Goal: Answer question/provide support

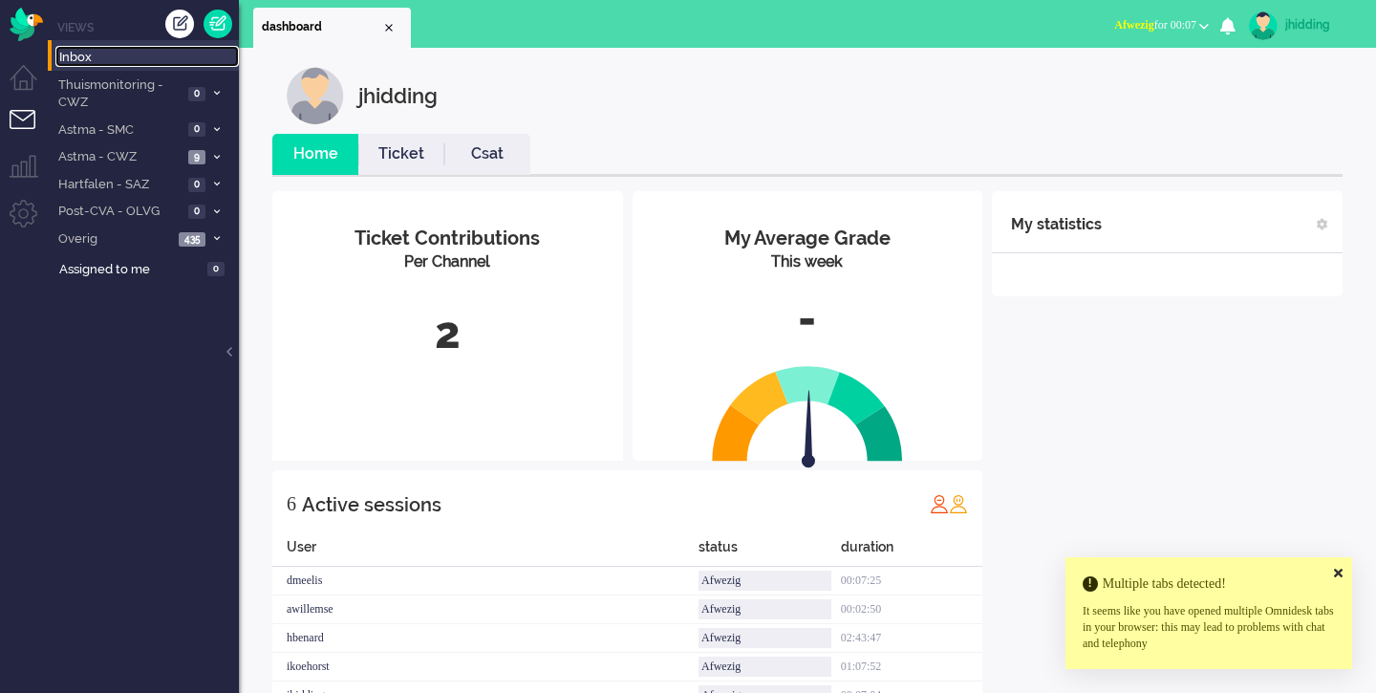
click at [81, 54] on span "Inbox" at bounding box center [149, 58] width 180 height 18
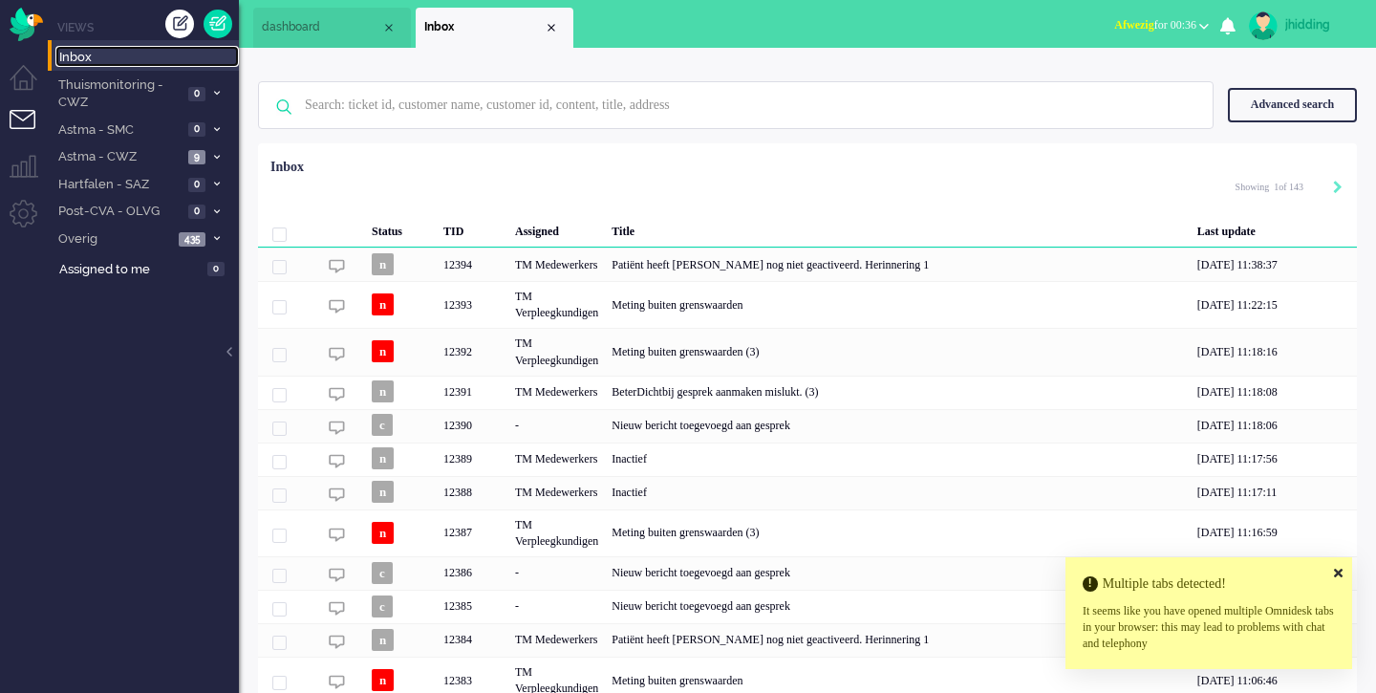
click at [76, 61] on span "Inbox" at bounding box center [149, 58] width 180 height 18
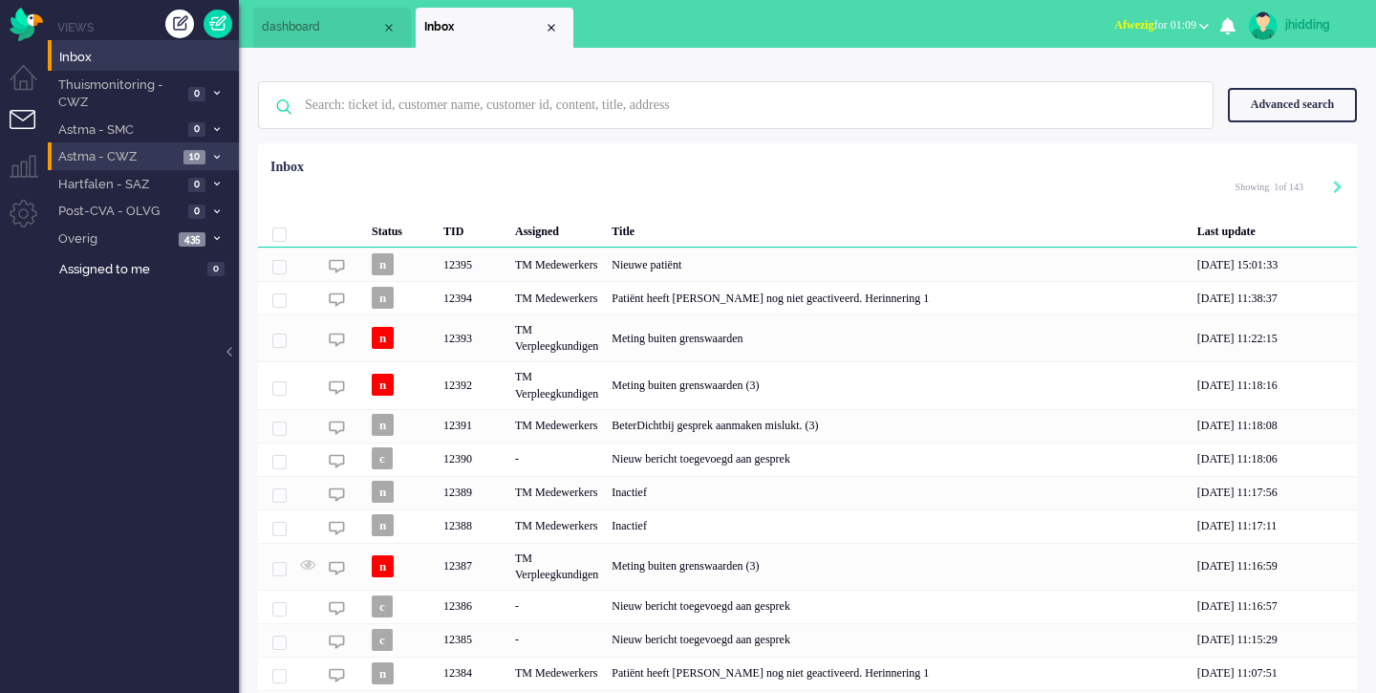
click at [115, 166] on li "Astma - CWZ 10" at bounding box center [143, 156] width 191 height 28
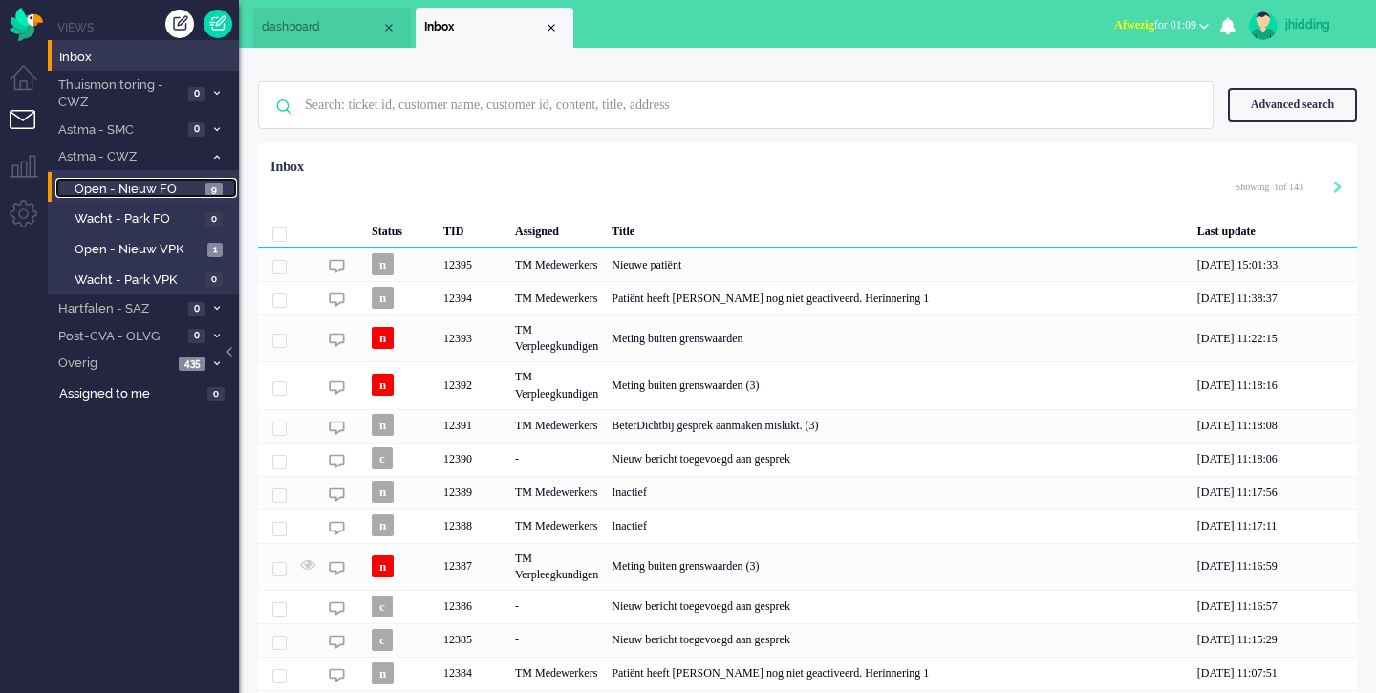
click at [126, 196] on span "Open - Nieuw FO" at bounding box center [138, 190] width 126 height 18
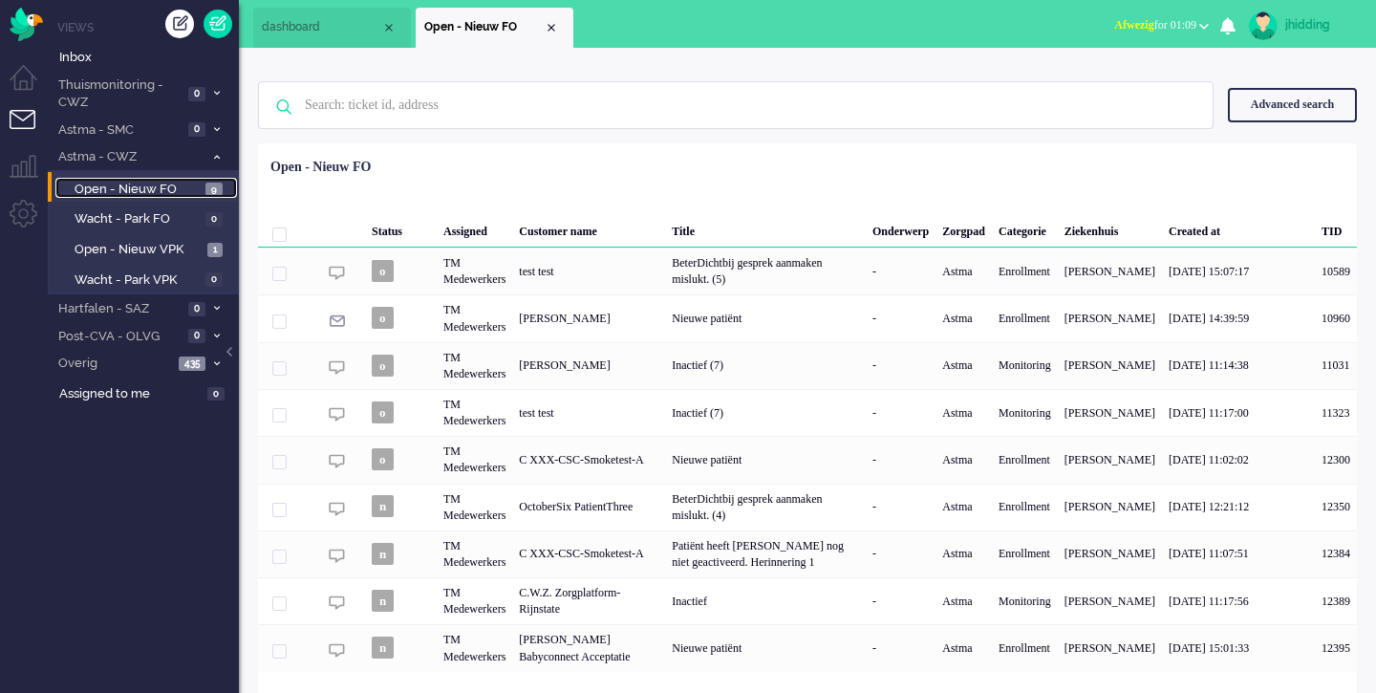
click at [147, 183] on span "Open - Nieuw FO" at bounding box center [138, 190] width 126 height 18
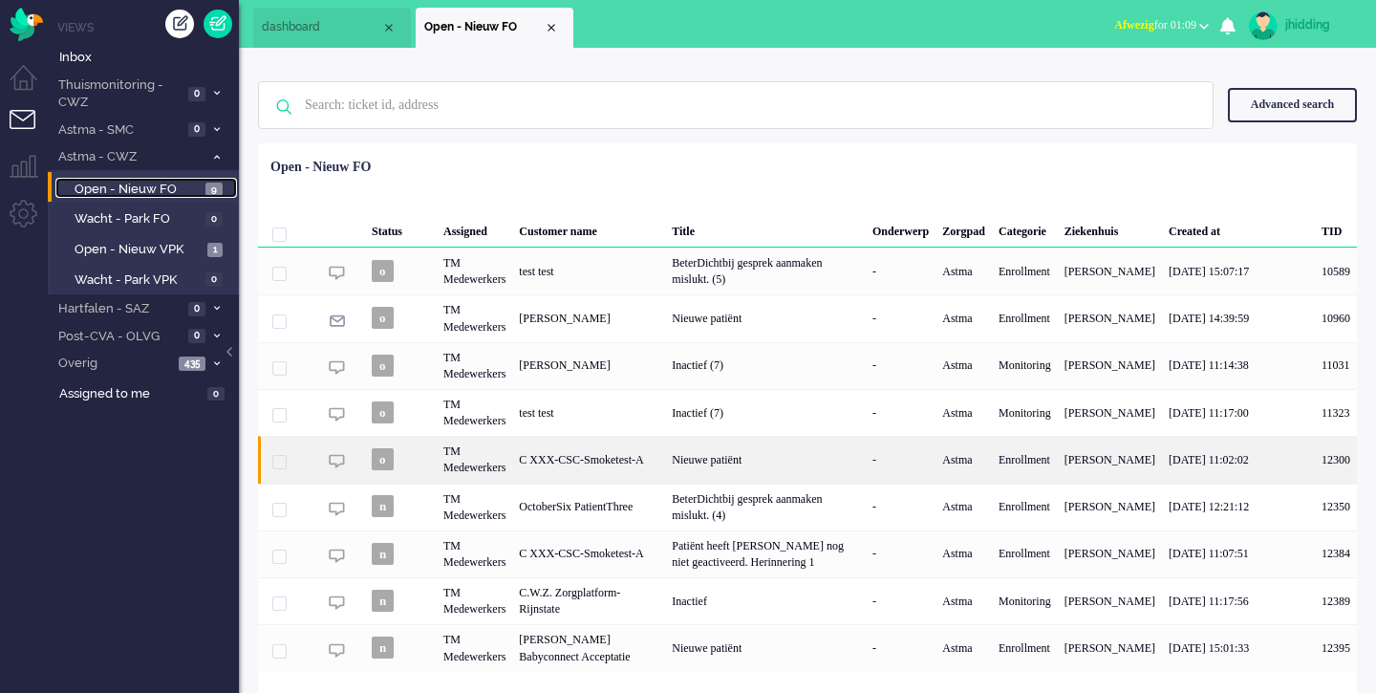
scroll to position [48, 0]
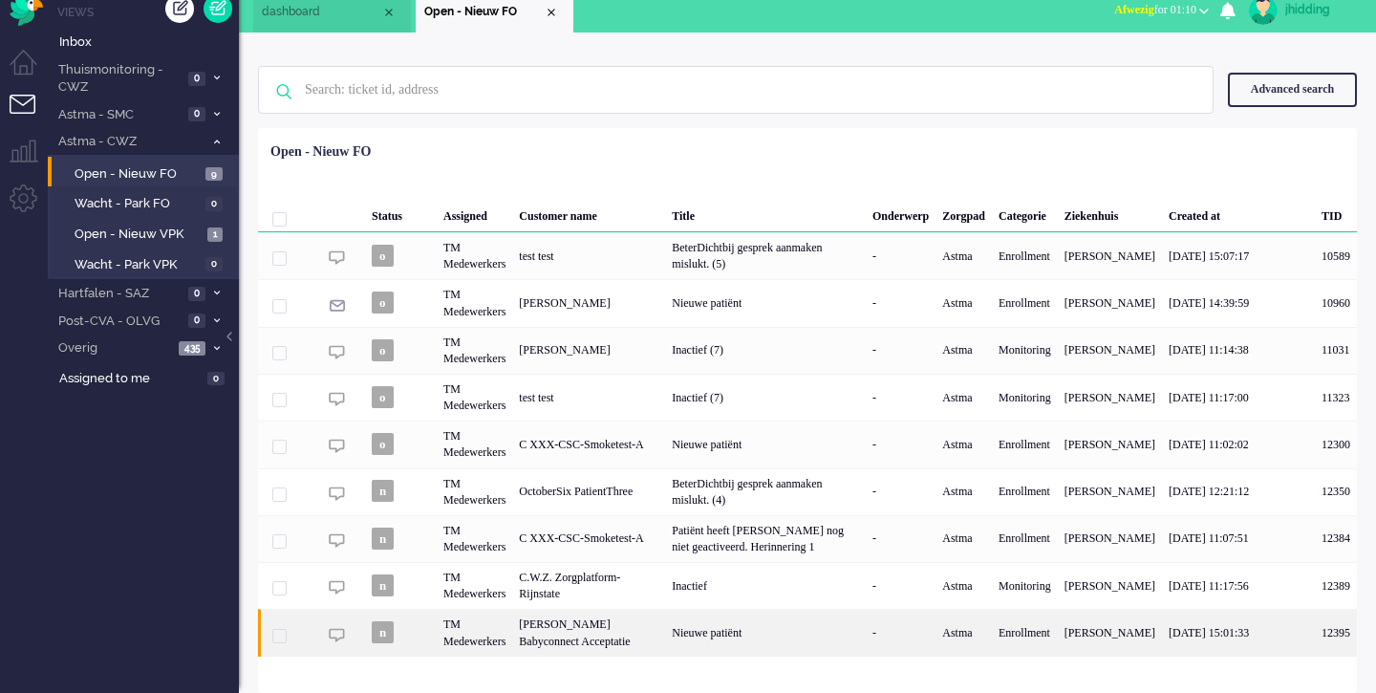
click at [603, 631] on div "[PERSON_NAME] Babyconnect Acceptatie" at bounding box center [588, 632] width 153 height 47
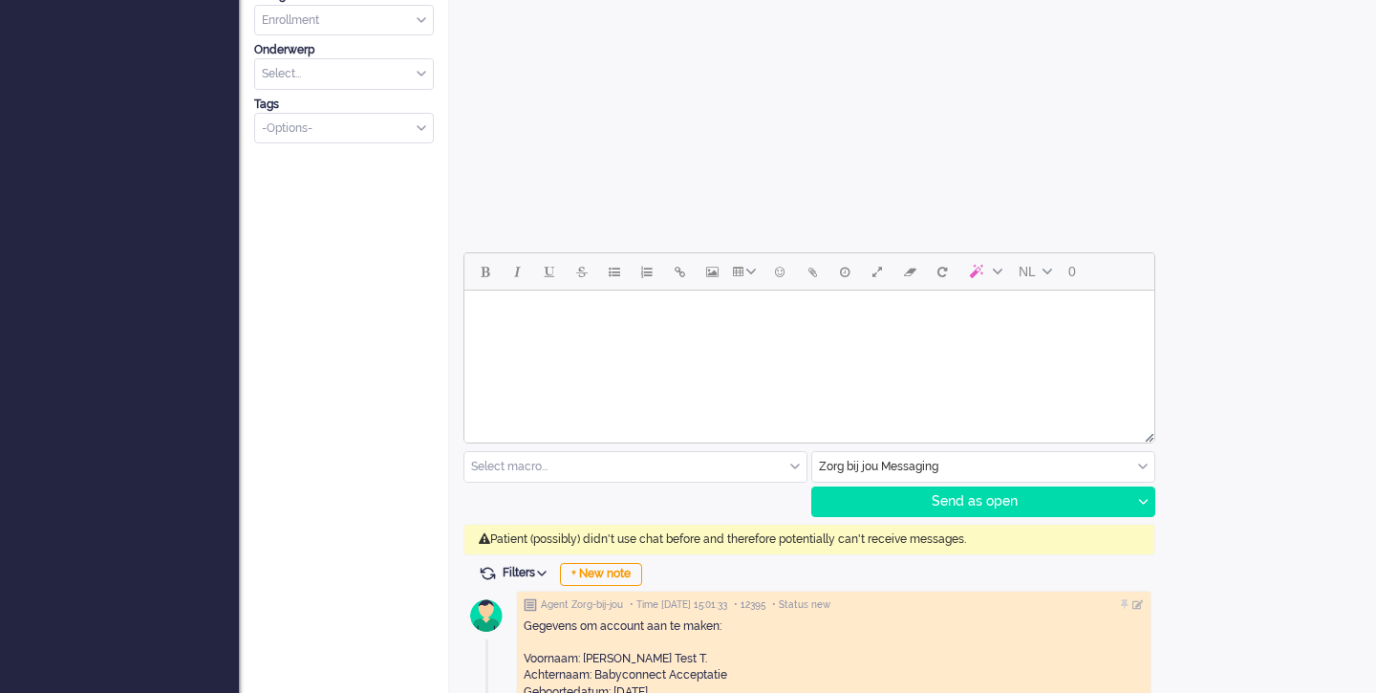
scroll to position [902, 0]
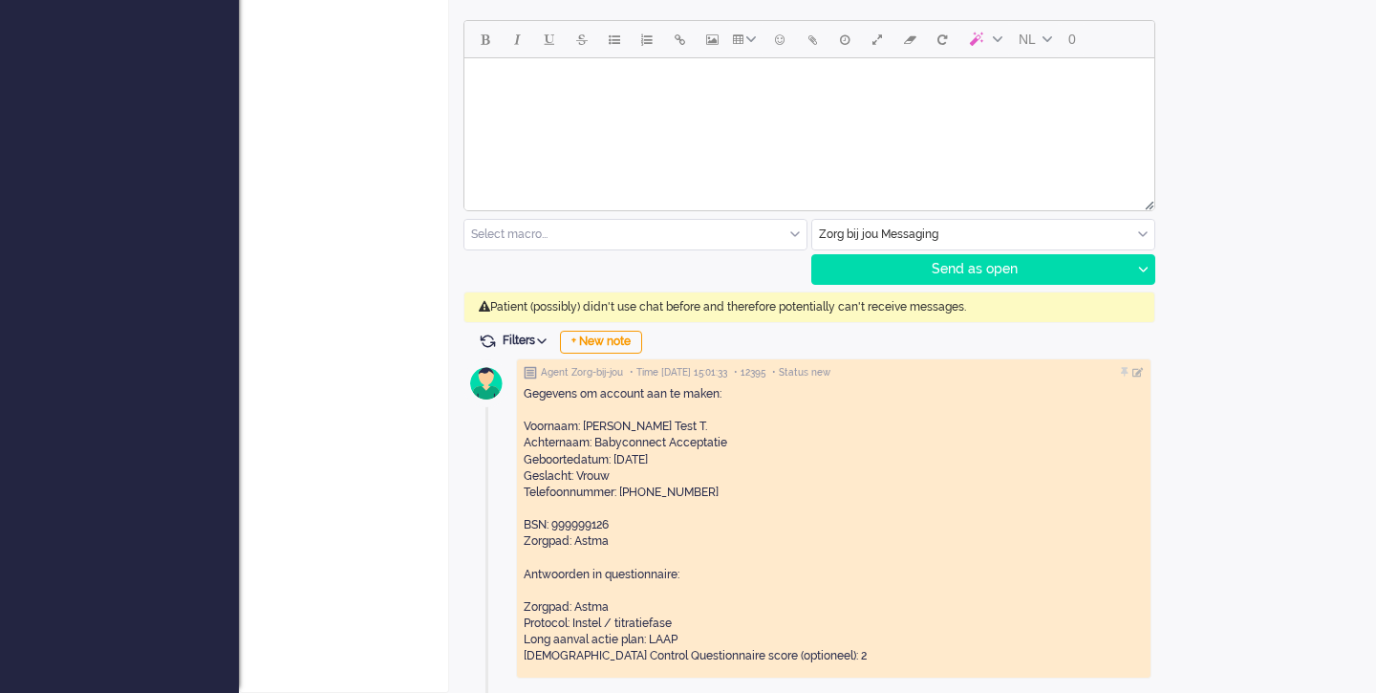
drag, startPoint x: 684, startPoint y: 427, endPoint x: 721, endPoint y: 427, distance: 36.3
click at [721, 427] on div "Gegevens om account aan te maken: Voornaam: Jan Piet Klaas Test T. Achternaam: …" at bounding box center [834, 525] width 620 height 278
drag, startPoint x: 659, startPoint y: 424, endPoint x: 682, endPoint y: 421, distance: 23.1
click at [682, 421] on div "Gegevens om account aan te maken: Voornaam: Jan Piet Klaas Test T. Achternaam: …" at bounding box center [834, 525] width 620 height 278
drag, startPoint x: 583, startPoint y: 426, endPoint x: 657, endPoint y: 429, distance: 73.6
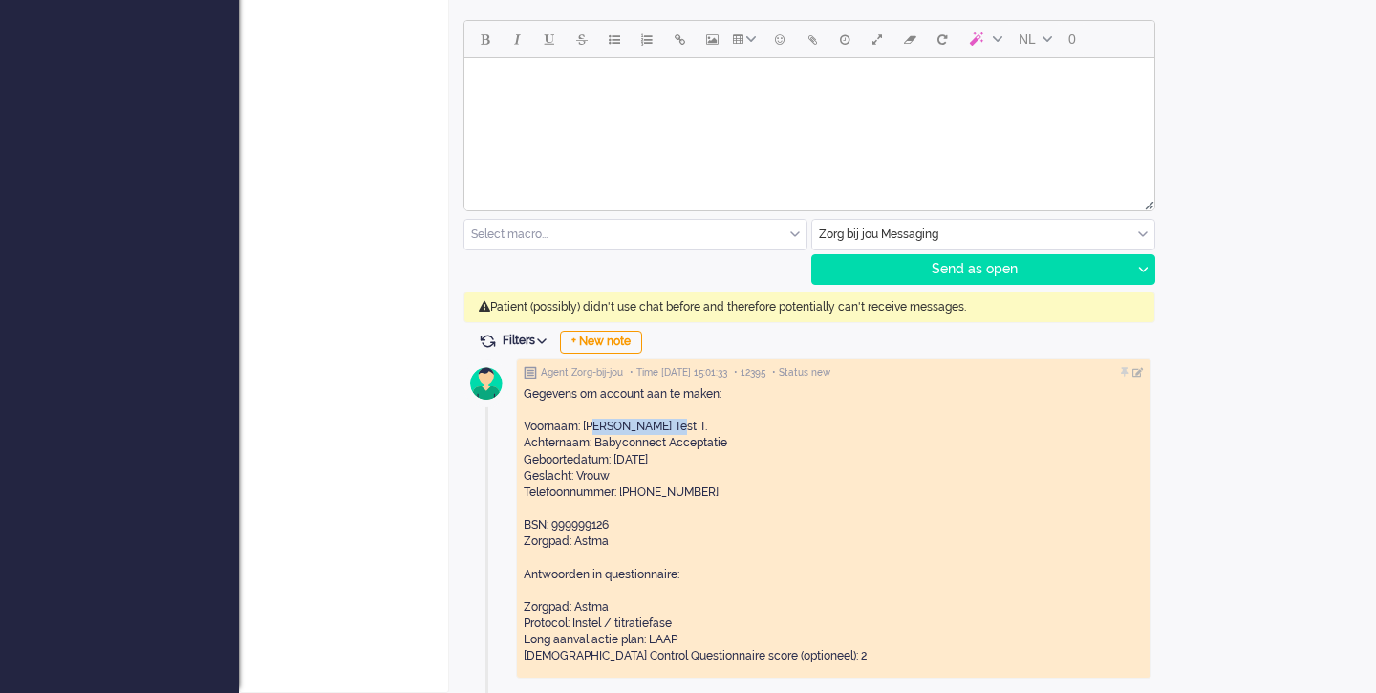
click at [657, 429] on div "Gegevens om account aan te maken: Voornaam: Jan Piet Klaas Test T. Achternaam: …" at bounding box center [834, 525] width 620 height 278
drag, startPoint x: 659, startPoint y: 423, endPoint x: 683, endPoint y: 426, distance: 24.1
click at [683, 426] on div "Gegevens om account aan te maken: Voornaam: Jan Piet Klaas Test T. Achternaam: …" at bounding box center [834, 525] width 620 height 278
drag, startPoint x: 685, startPoint y: 426, endPoint x: 730, endPoint y: 426, distance: 44.9
click at [730, 426] on div "Gegevens om account aan te maken: Voornaam: Jan Piet Klaas Test T. Achternaam: …" at bounding box center [834, 525] width 620 height 278
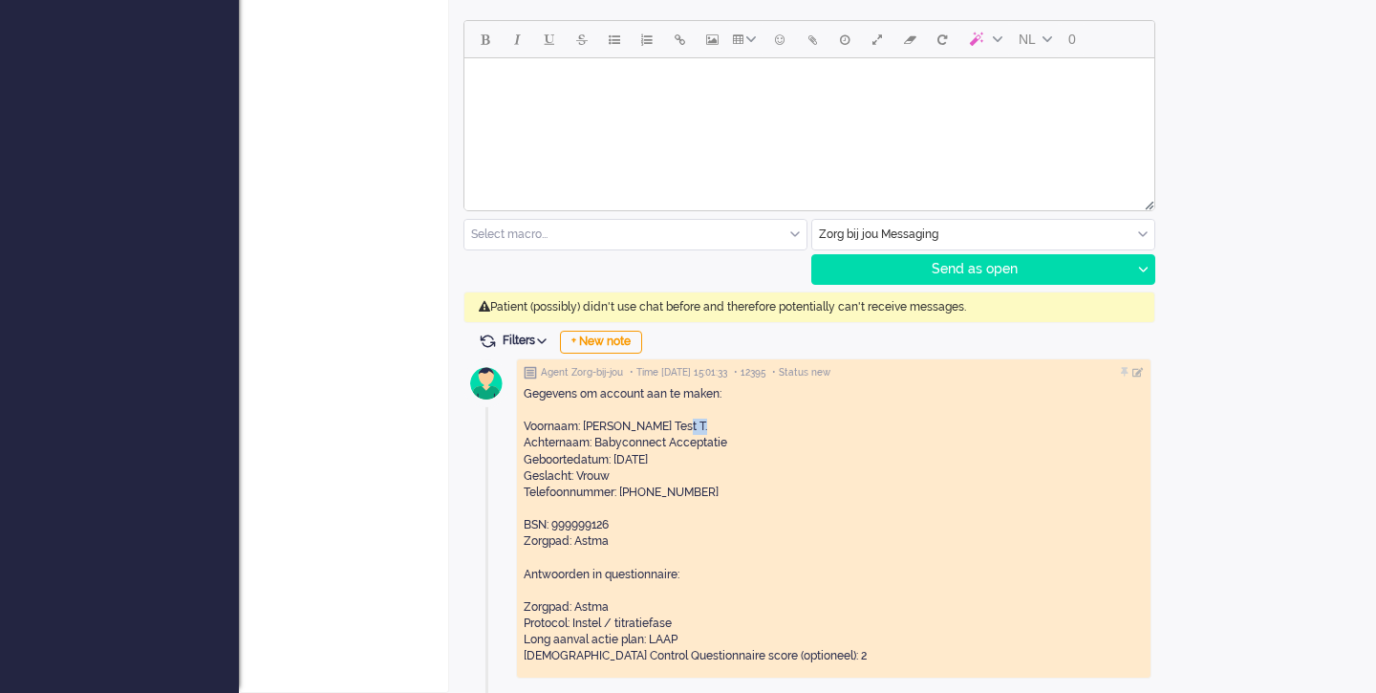
drag, startPoint x: 595, startPoint y: 441, endPoint x: 773, endPoint y: 443, distance: 177.8
click at [773, 443] on div "Gegevens om account aan te maken: Voornaam: Jan Piet Klaas Test T. Achternaam: …" at bounding box center [834, 525] width 620 height 278
drag, startPoint x: 594, startPoint y: 601, endPoint x: 723, endPoint y: 645, distance: 136.3
click at [723, 645] on div "Gegevens om account aan te maken: Voornaam: Jan Piet Klaas Test T. Achternaam: …" at bounding box center [834, 525] width 620 height 278
click at [678, 654] on div "Gegevens om account aan te maken: Voornaam: Jan Piet Klaas Test T. Achternaam: …" at bounding box center [834, 525] width 620 height 278
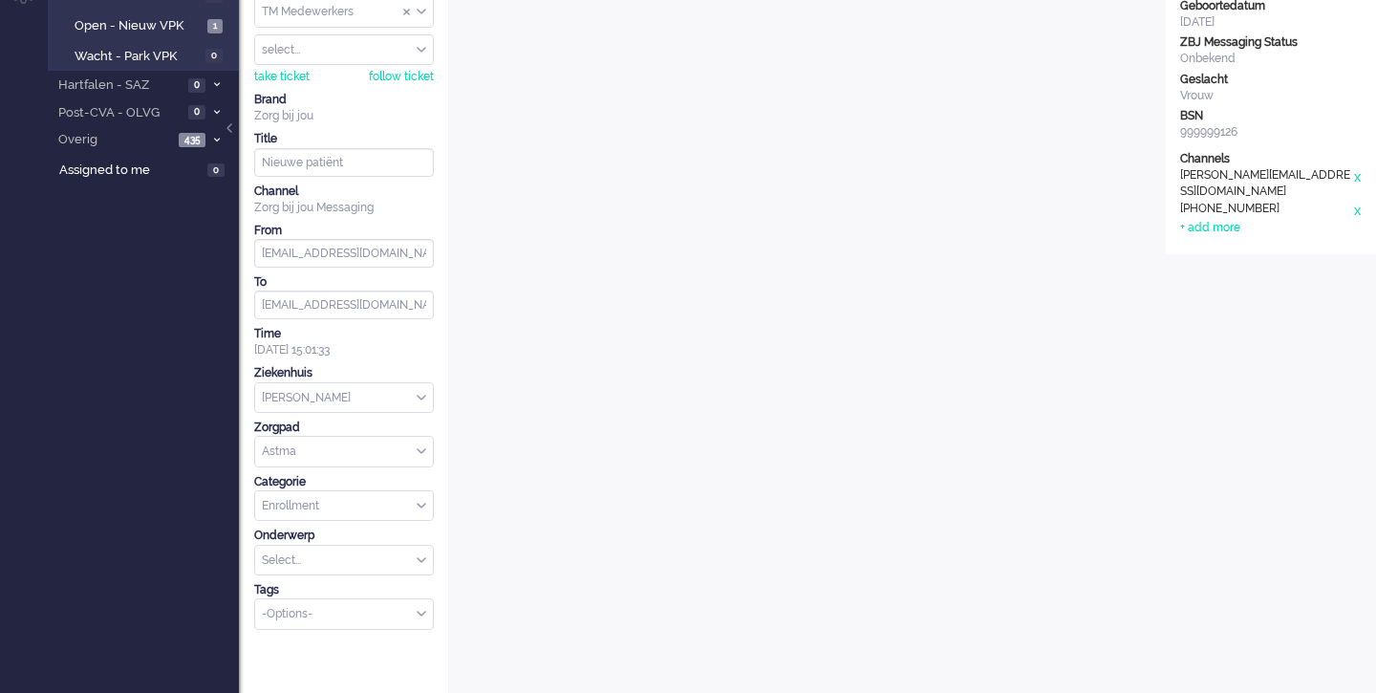
scroll to position [0, 0]
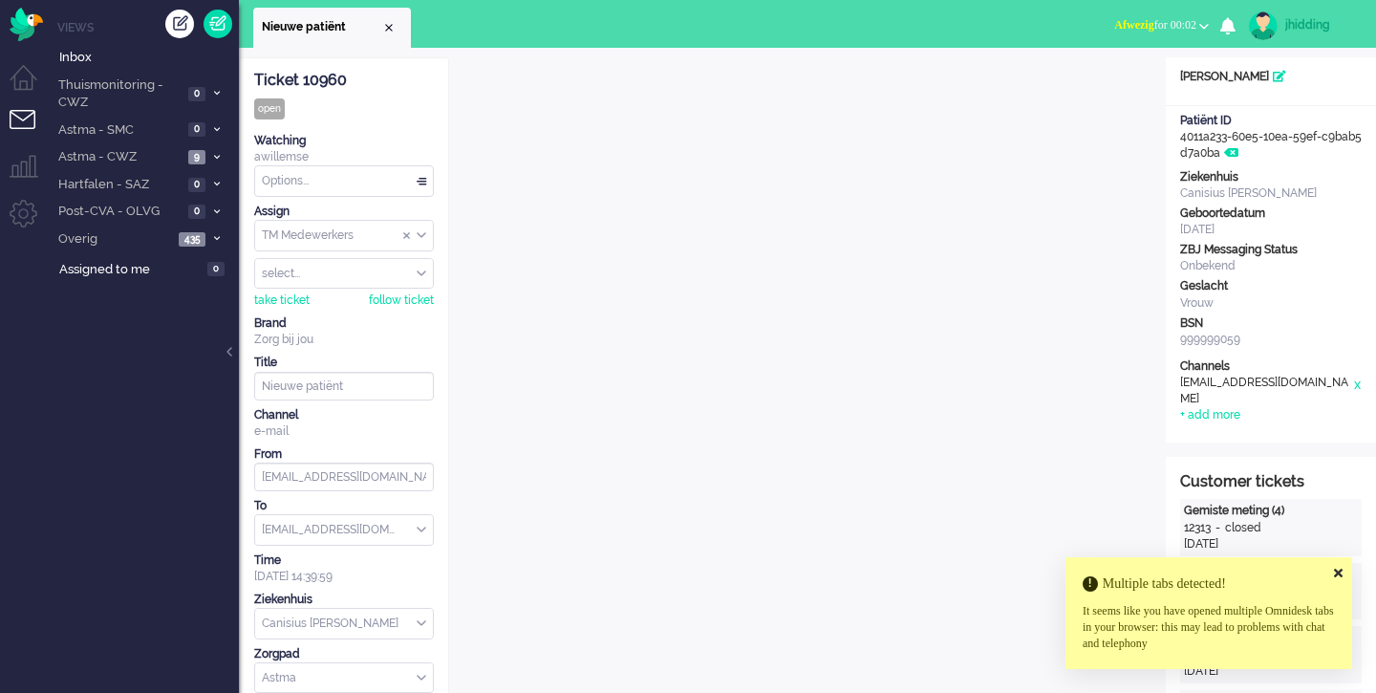
click at [1341, 570] on icon at bounding box center [1338, 573] width 9 height 12
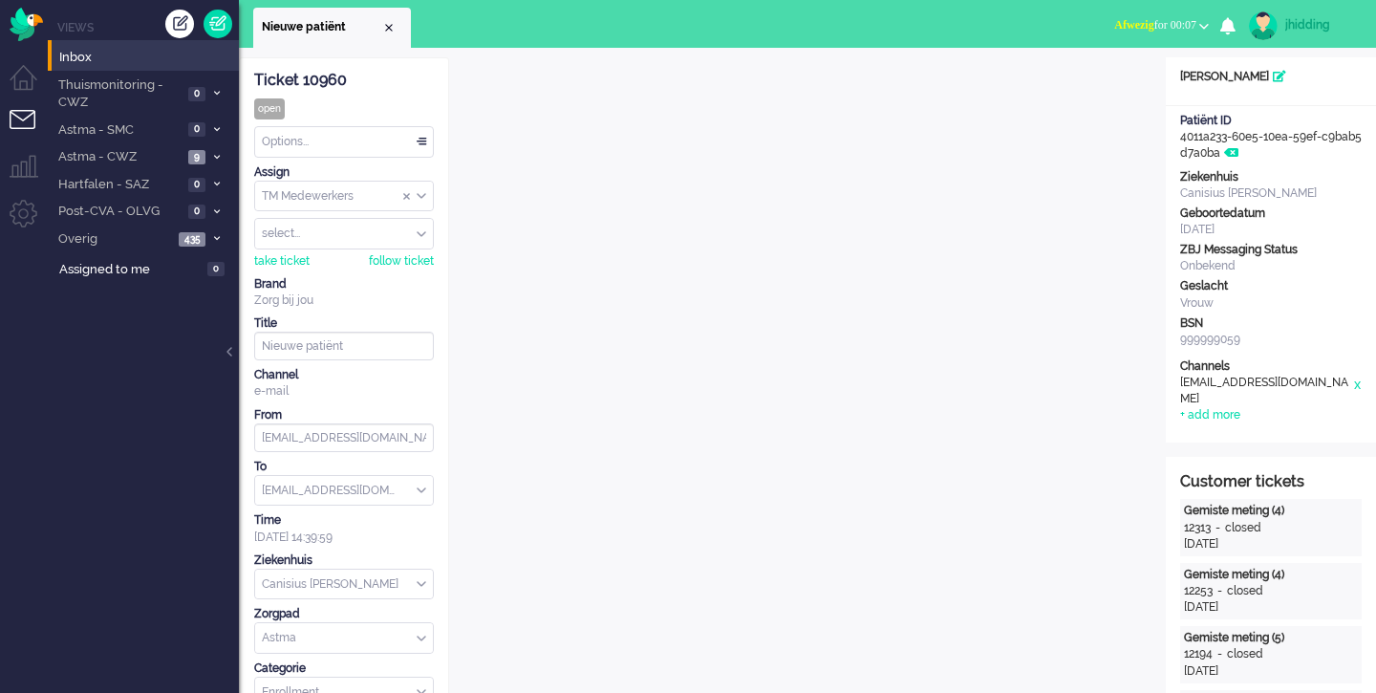
click at [107, 68] on li "Inbox" at bounding box center [143, 55] width 191 height 31
click at [121, 60] on span "Inbox" at bounding box center [149, 58] width 180 height 18
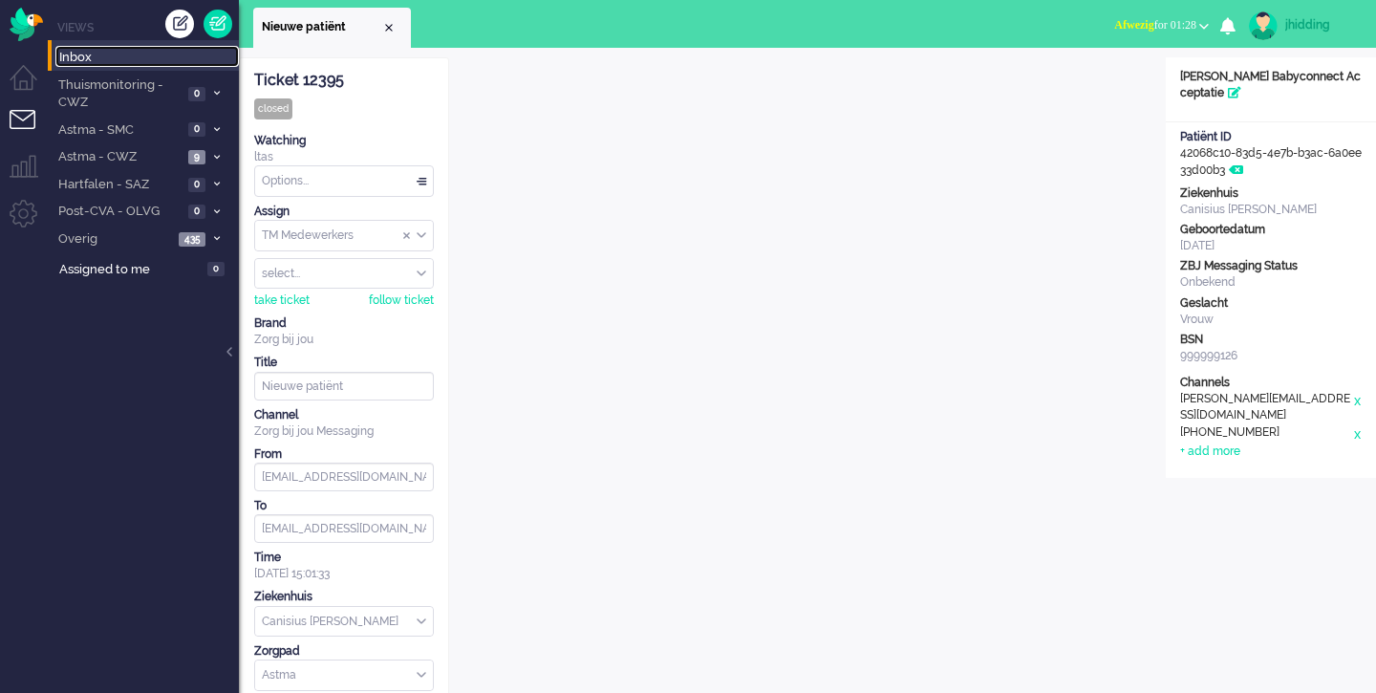
click at [88, 58] on span "Inbox" at bounding box center [149, 58] width 180 height 18
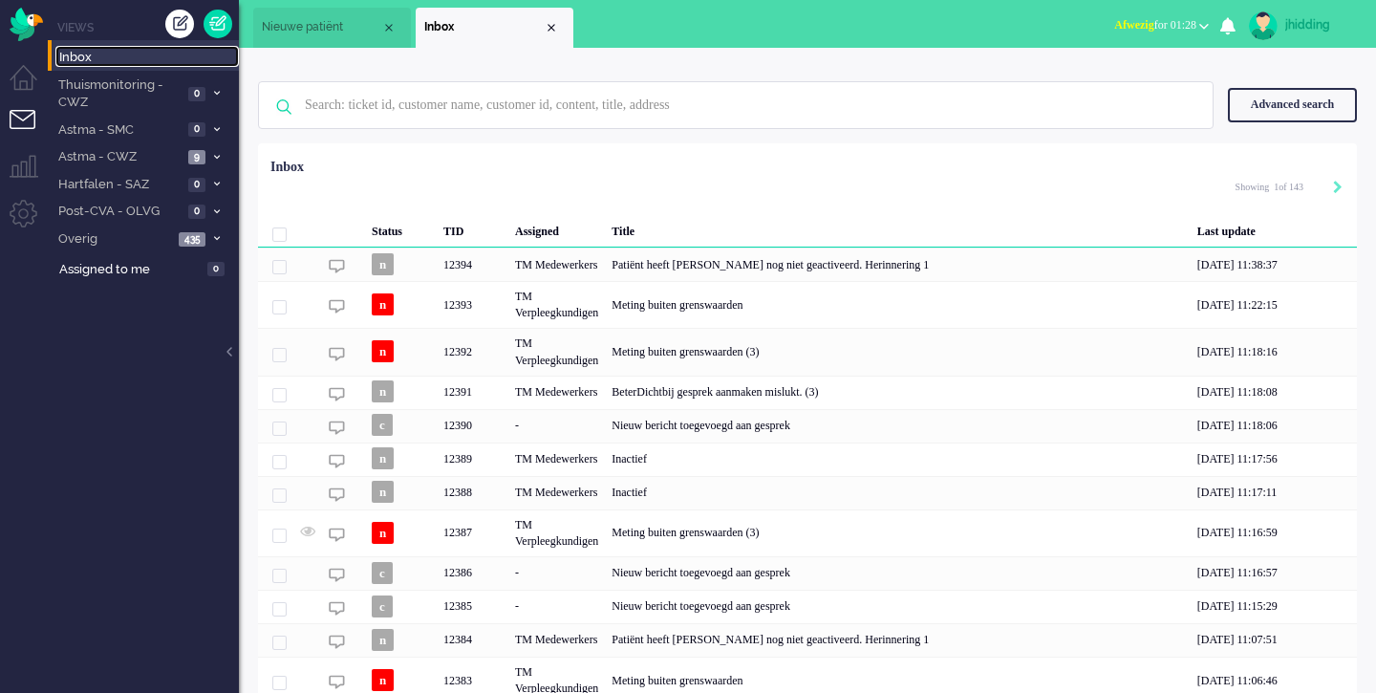
click at [86, 55] on span "Inbox" at bounding box center [149, 58] width 180 height 18
click at [94, 56] on span "Inbox" at bounding box center [149, 58] width 180 height 18
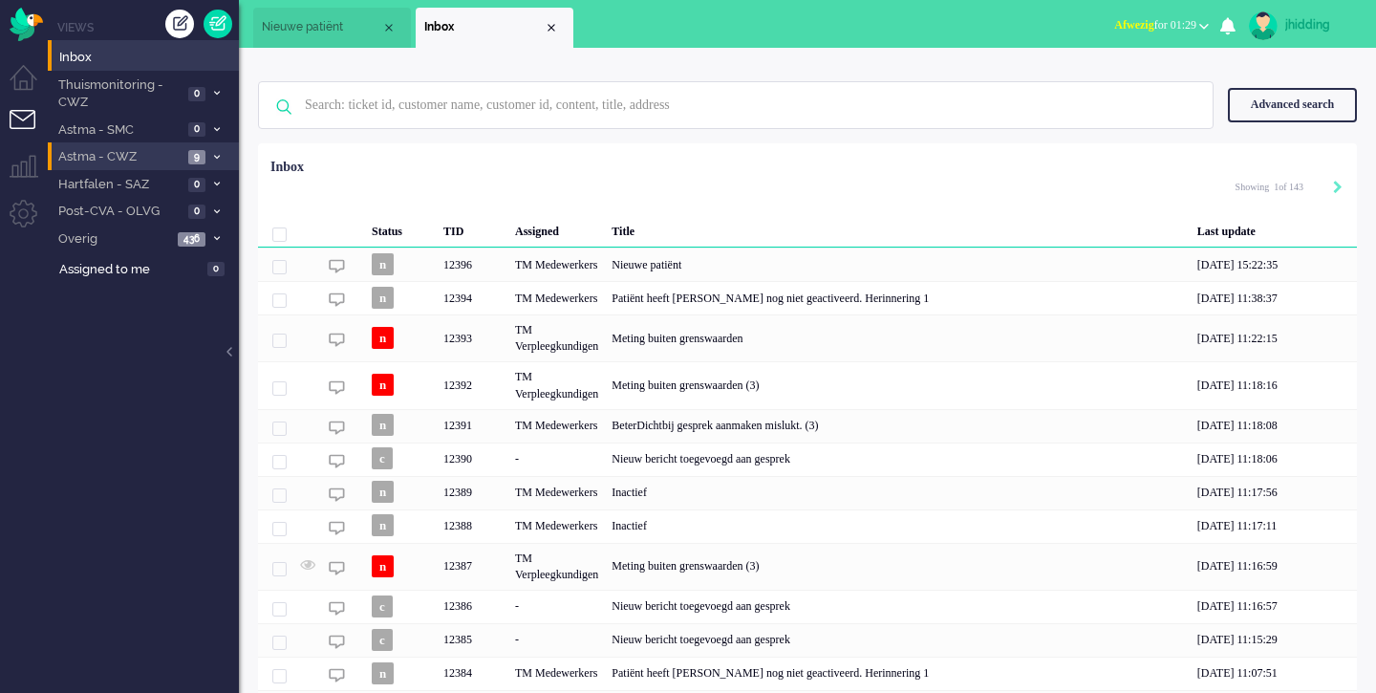
click at [128, 154] on span "Astma - CWZ" at bounding box center [118, 157] width 127 height 18
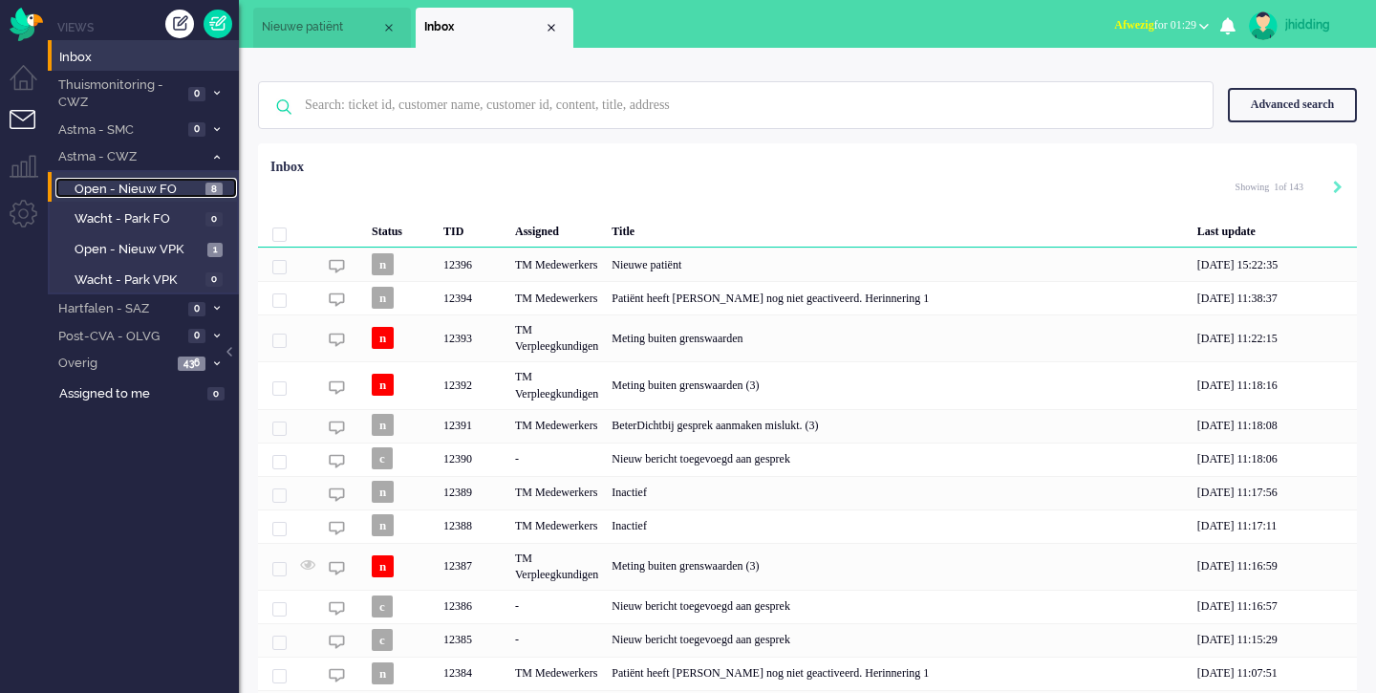
click at [141, 193] on span "Open - Nieuw FO" at bounding box center [138, 190] width 126 height 18
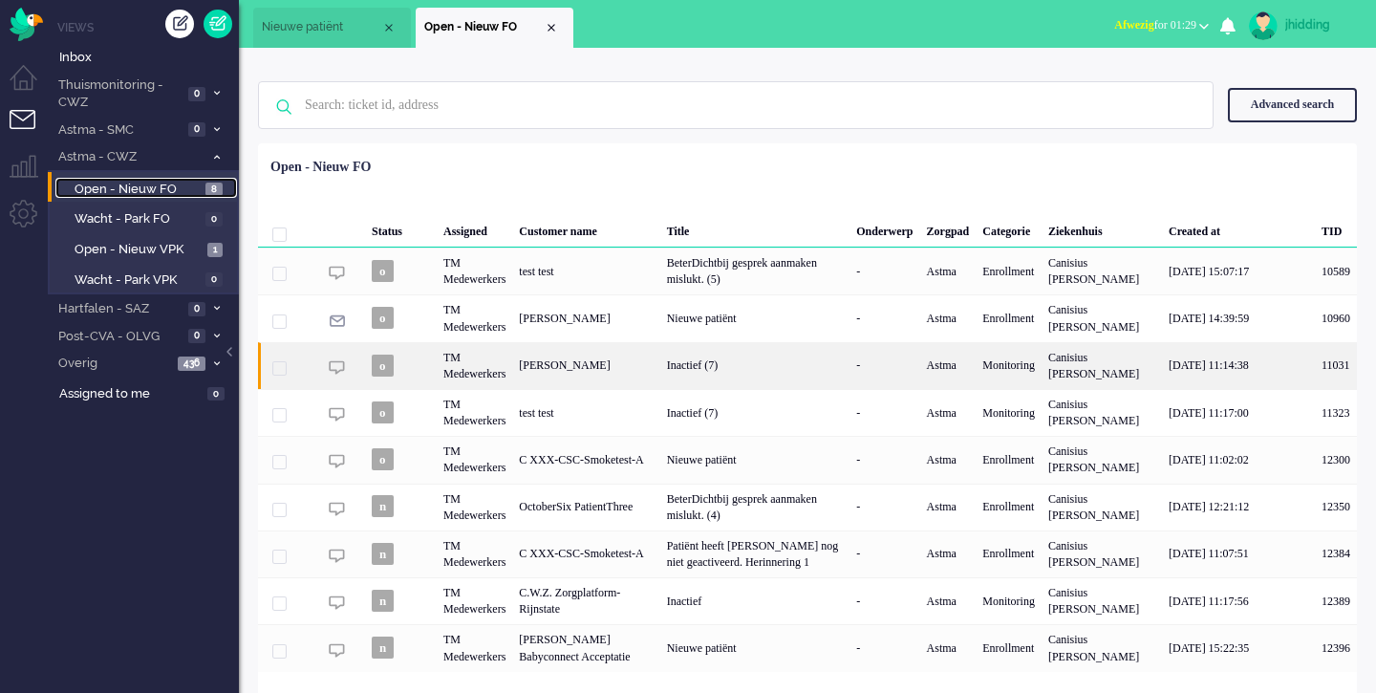
scroll to position [48, 0]
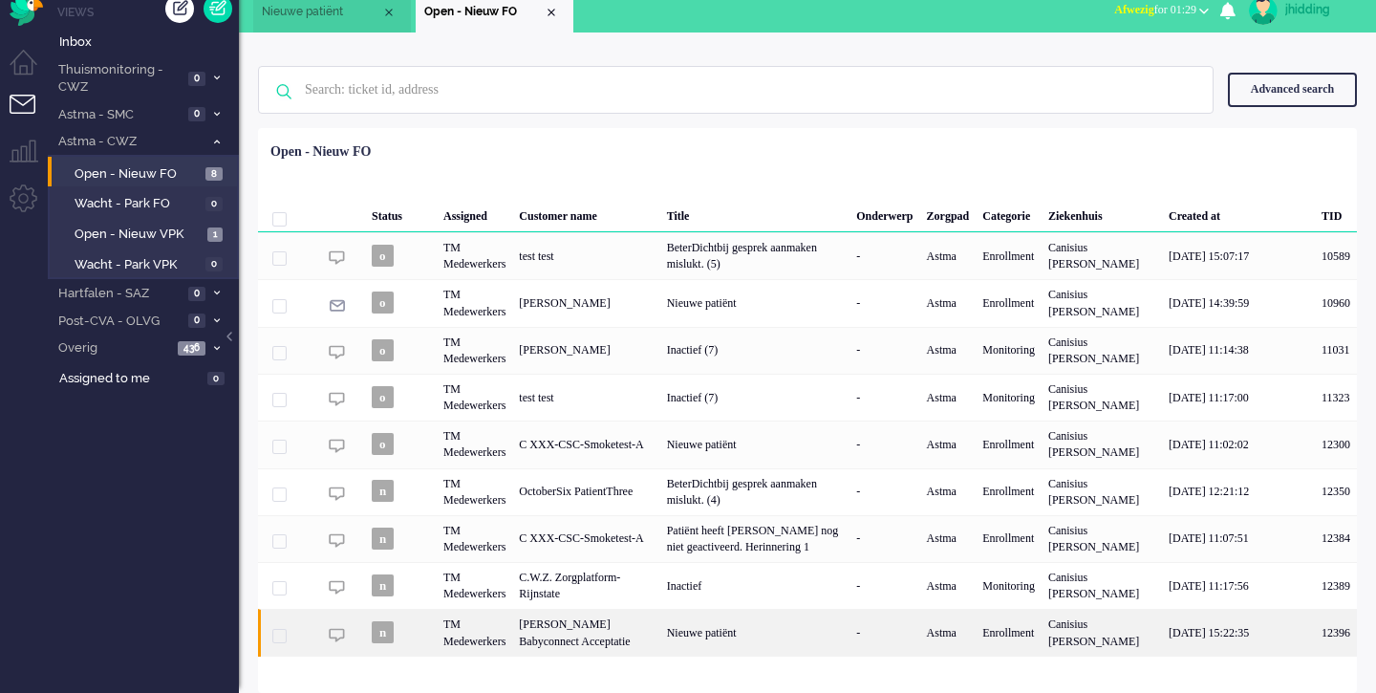
click at [1219, 613] on div "07/10/2025 15:22:35" at bounding box center [1238, 632] width 153 height 47
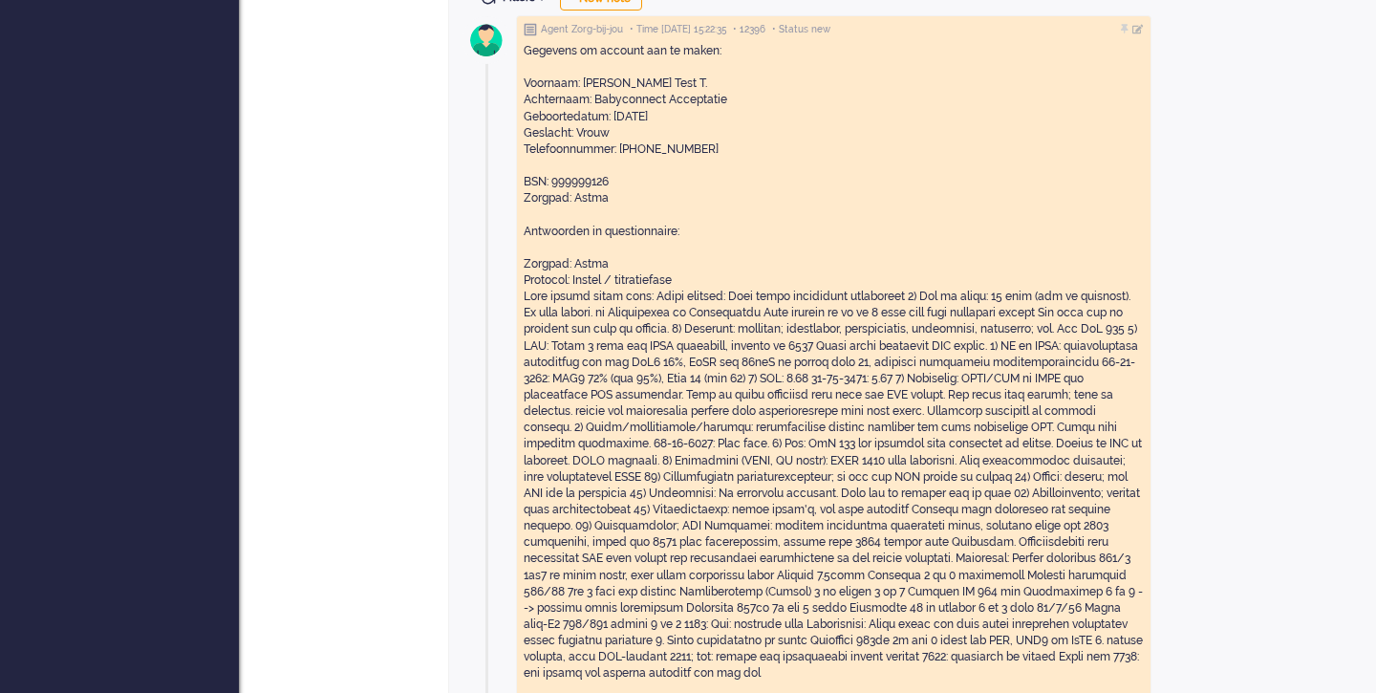
scroll to position [1262, 0]
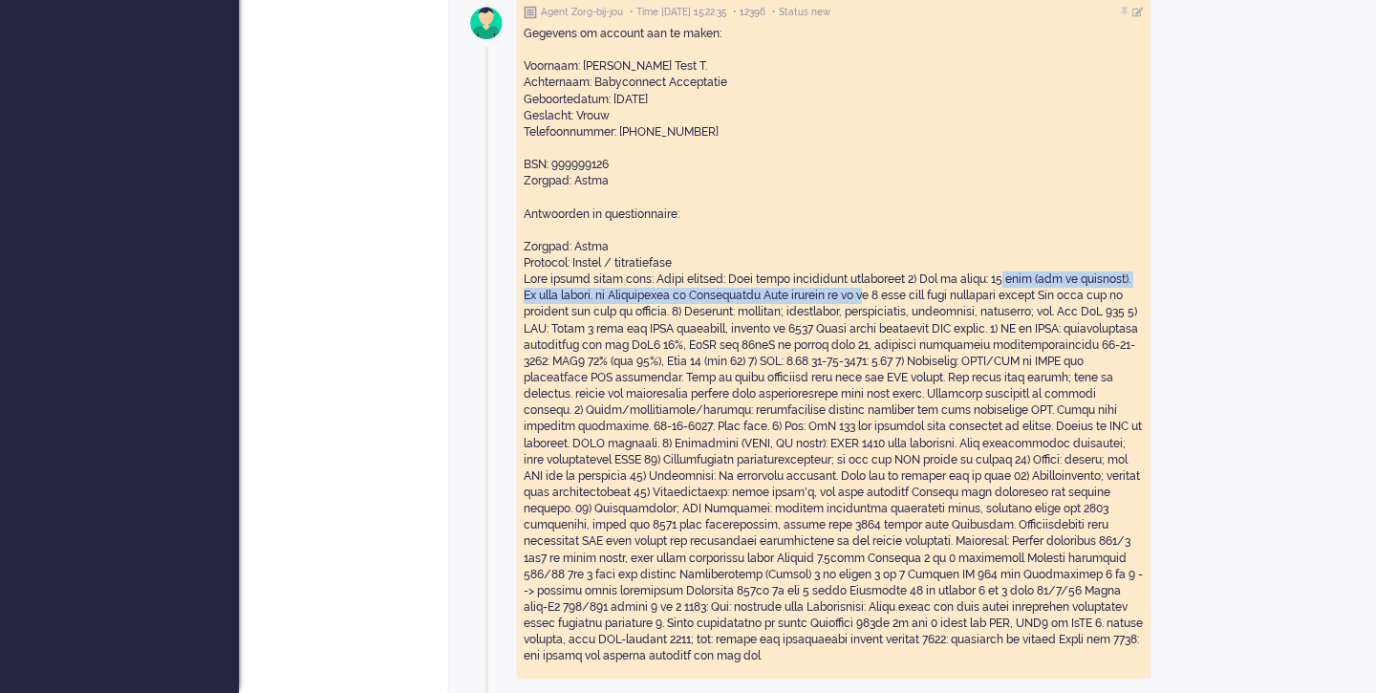
drag, startPoint x: 985, startPoint y: 277, endPoint x: 826, endPoint y: 298, distance: 161.0
click at [826, 298] on div "Gegevens om account aan te maken: Voornaam: Jan Piet Klaas Test T. Achternaam: …" at bounding box center [834, 345] width 620 height 638
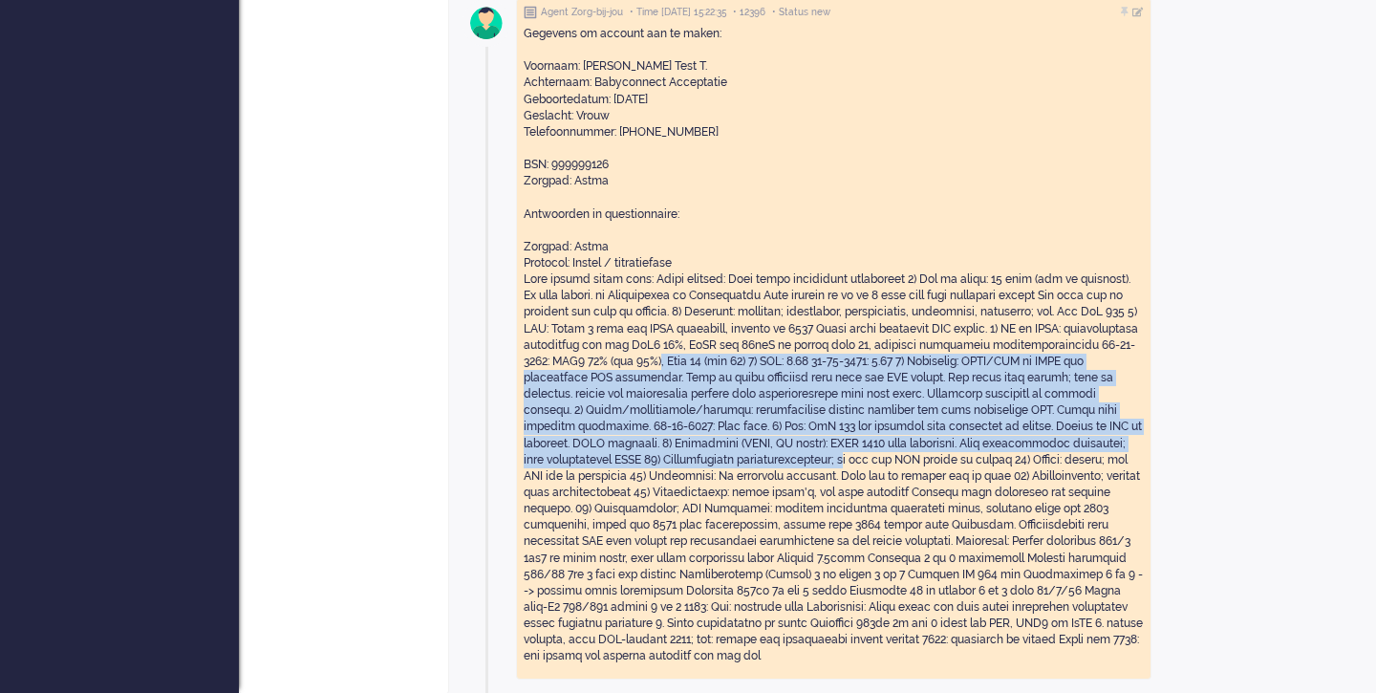
drag, startPoint x: 781, startPoint y: 354, endPoint x: 1016, endPoint y: 459, distance: 257.5
click at [1016, 459] on div "Gegevens om account aan te maken: Voornaam: Jan Piet Klaas Test T. Achternaam: …" at bounding box center [834, 345] width 620 height 638
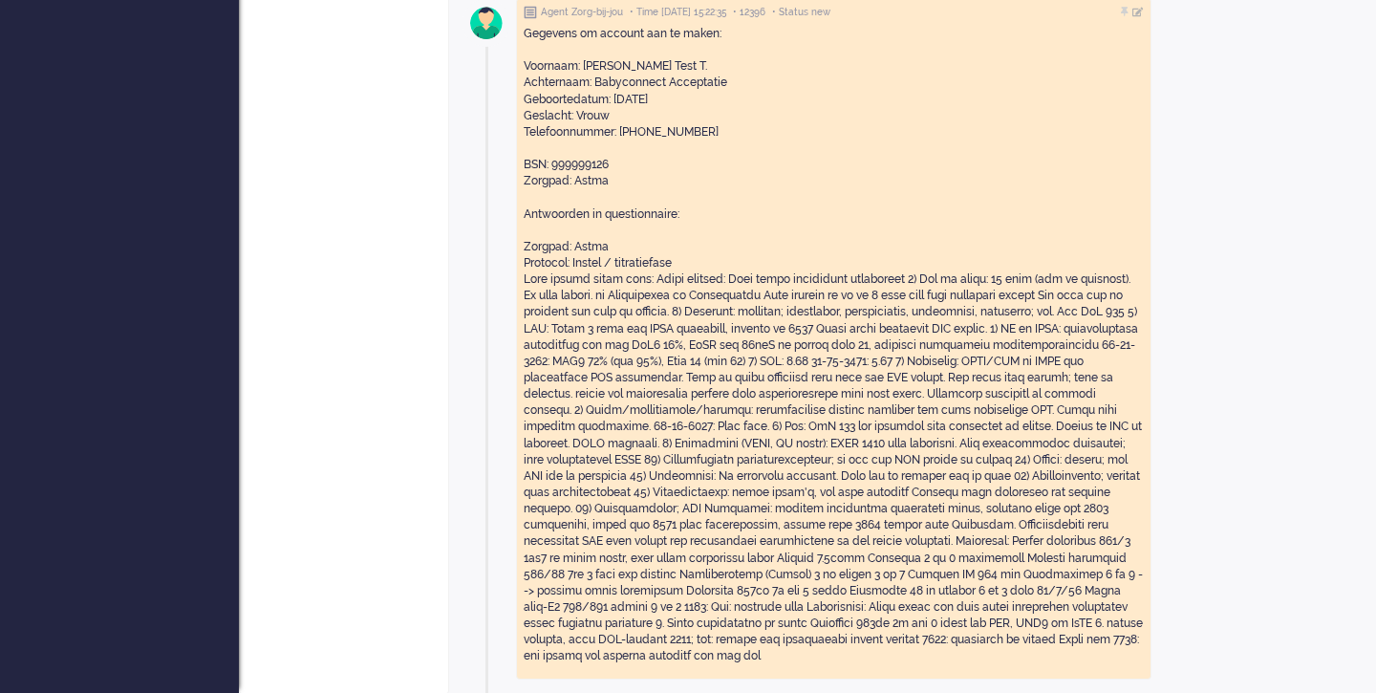
click at [864, 547] on div "Gegevens om account aan te maken: Voornaam: Jan Piet Klaas Test T. Achternaam: …" at bounding box center [834, 345] width 620 height 638
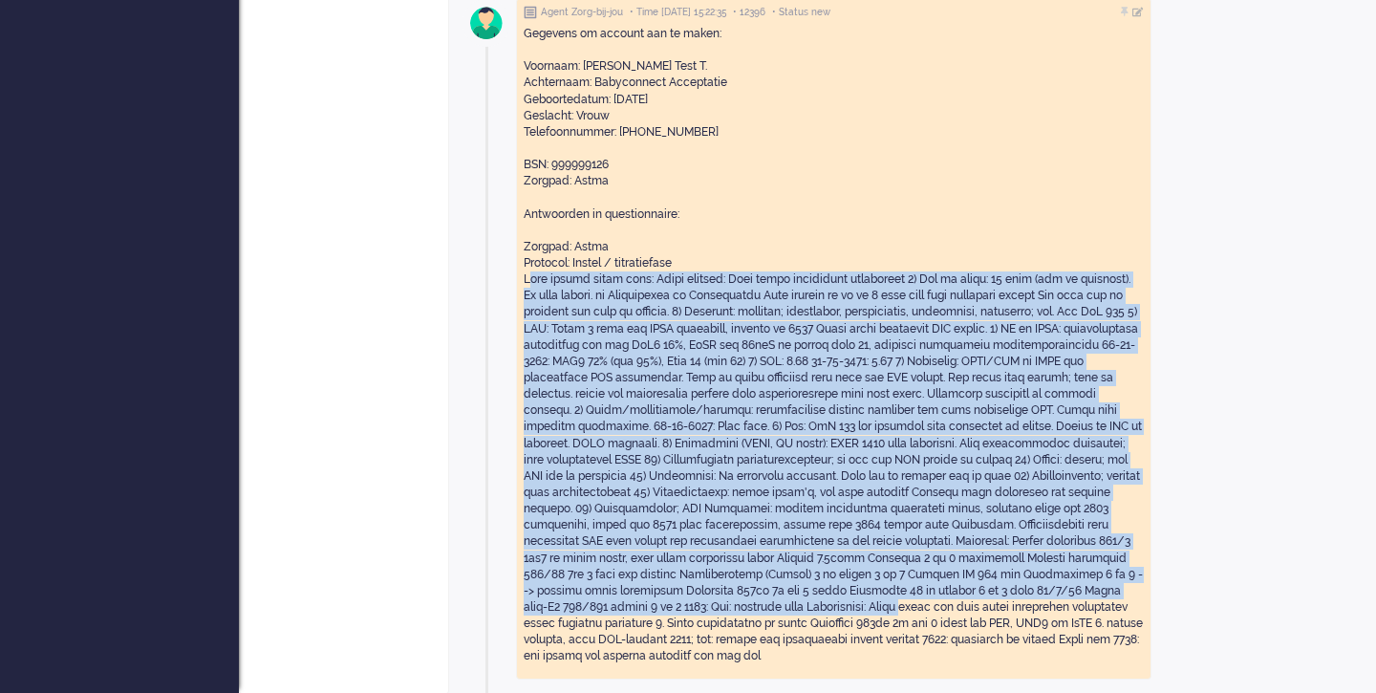
drag, startPoint x: 527, startPoint y: 277, endPoint x: 1075, endPoint y: 604, distance: 638.5
click at [1075, 604] on div "Gegevens om account aan te maken: Voornaam: Jan Piet Klaas Test T. Achternaam: …" at bounding box center [834, 345] width 620 height 638
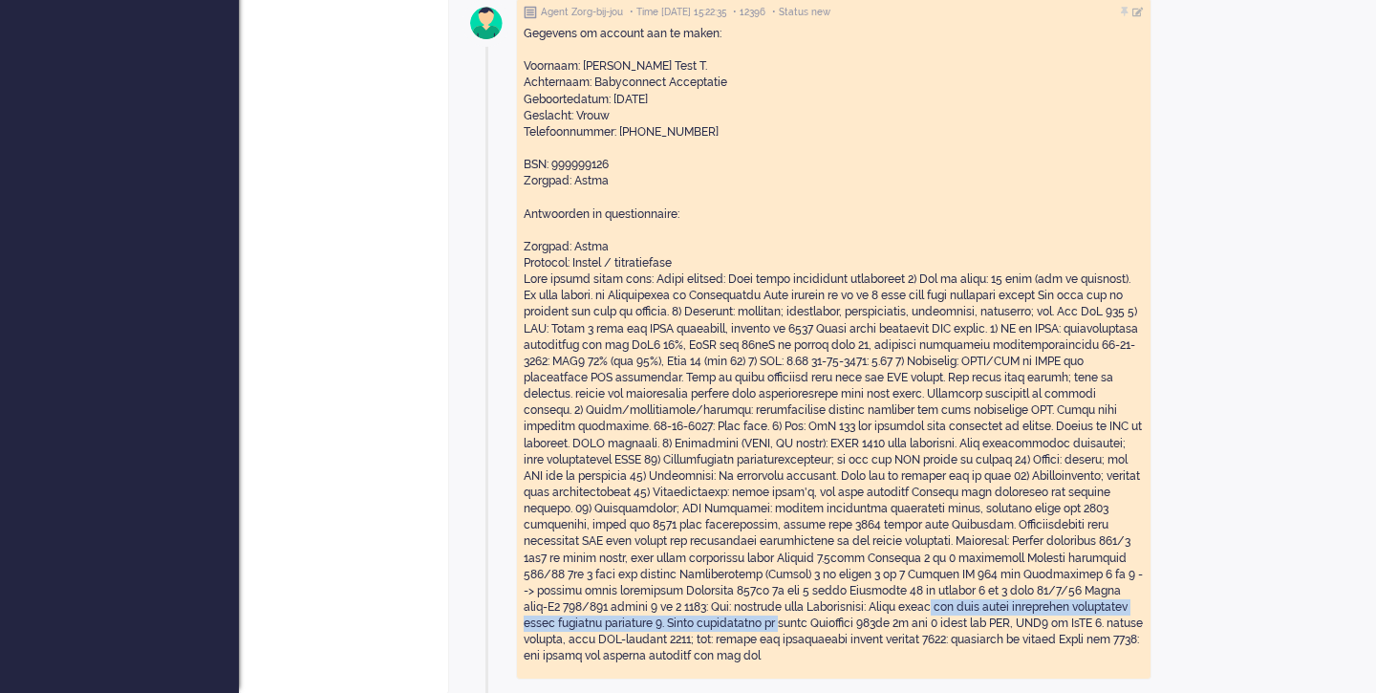
drag, startPoint x: 1075, startPoint y: 604, endPoint x: 938, endPoint y: 629, distance: 138.9
click at [938, 629] on div "Gegevens om account aan te maken: Voornaam: Jan Piet Klaas Test T. Achternaam: …" at bounding box center [834, 345] width 620 height 638
drag, startPoint x: 1033, startPoint y: 653, endPoint x: 519, endPoint y: 276, distance: 637.2
click at [519, 276] on div "Agent Zorg-bij-jou • Time 07/10/2025 15:22:35 • 12396 • Status new Gegevens om …" at bounding box center [833, 338] width 635 height 681
click at [816, 214] on div "Gegevens om account aan te maken: Voornaam: Jan Piet Klaas Test T. Achternaam: …" at bounding box center [834, 345] width 620 height 638
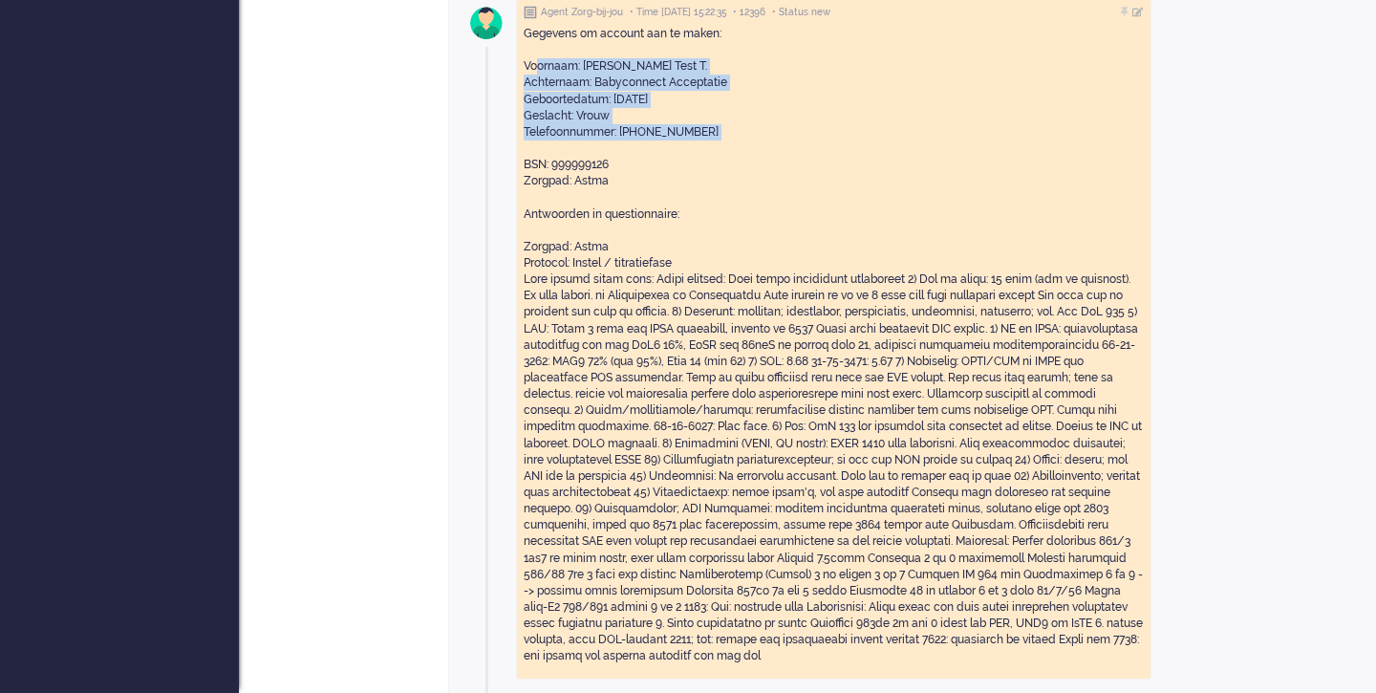
drag, startPoint x: 523, startPoint y: 60, endPoint x: 710, endPoint y: 141, distance: 204.2
click at [710, 141] on div "Agent Zorg-bij-jou • Time 07/10/2025 15:22:35 • 12396 • Status new Gegevens om …" at bounding box center [833, 338] width 635 height 681
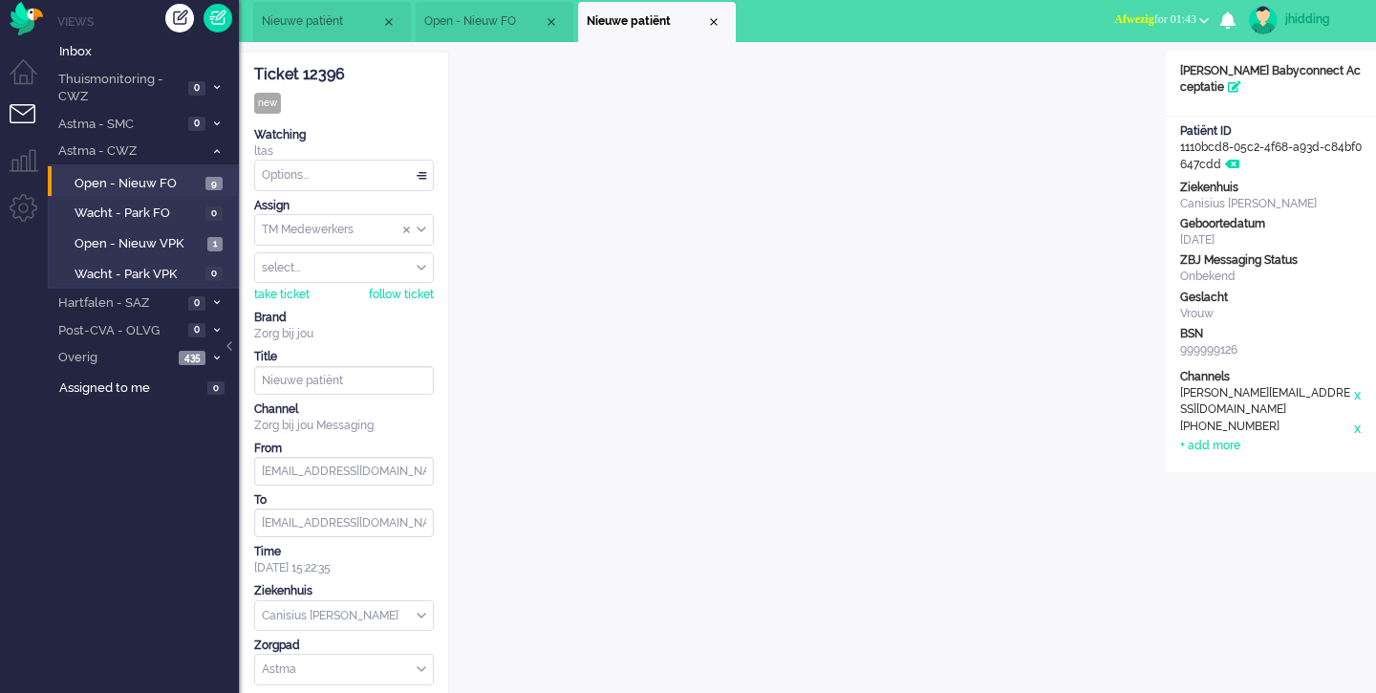
scroll to position [0, 0]
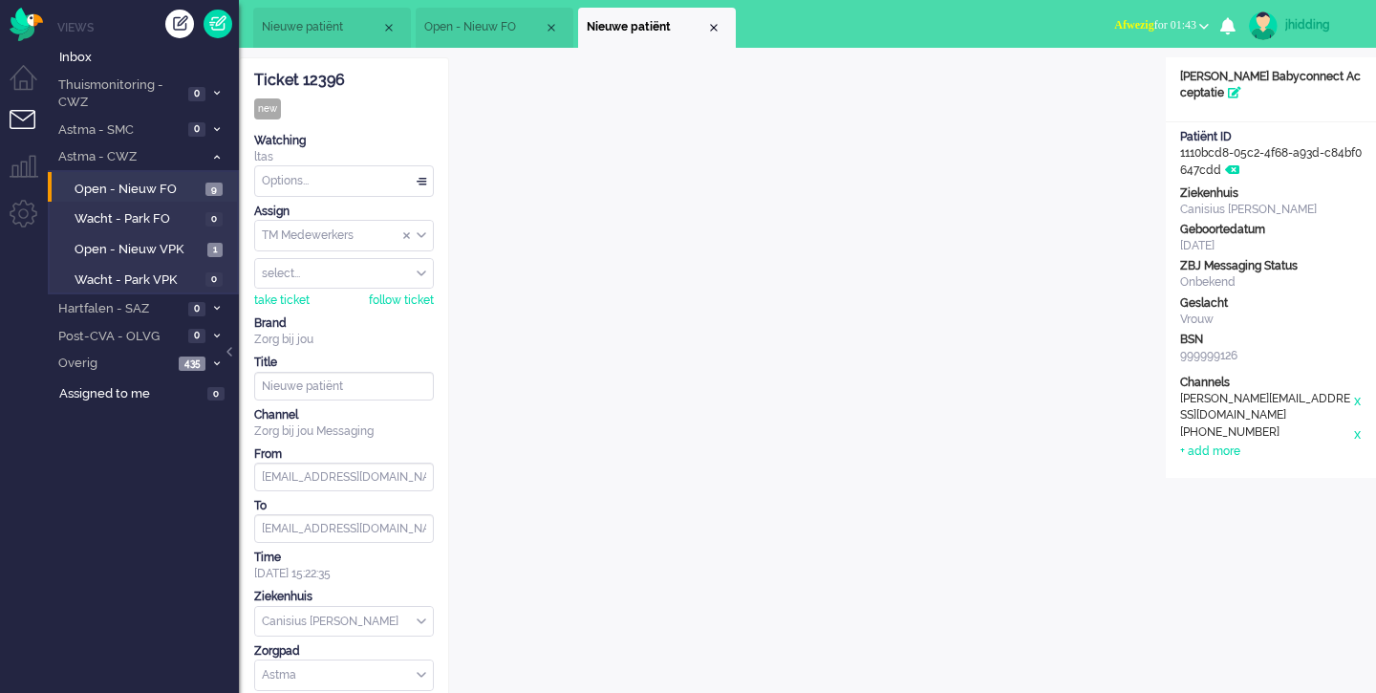
click at [420, 182] on div "Options..." at bounding box center [344, 181] width 178 height 30
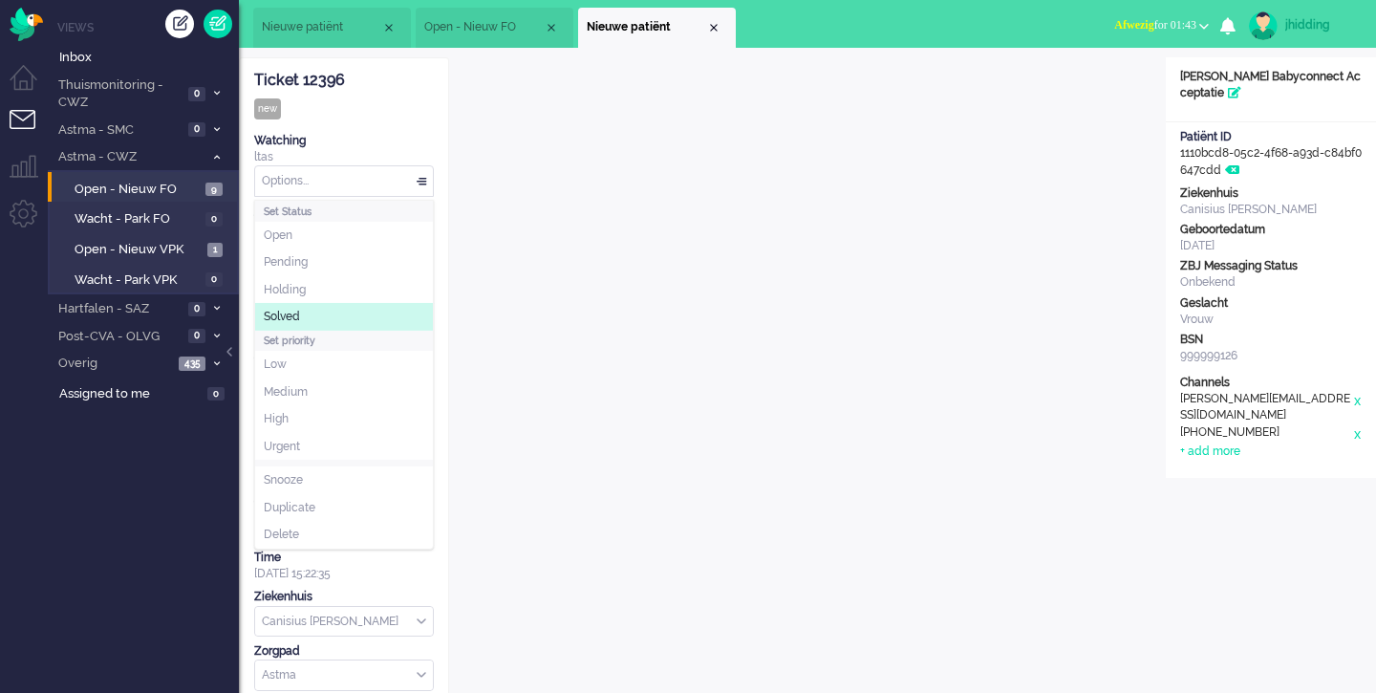
click at [297, 319] on span "Solved" at bounding box center [282, 317] width 36 height 16
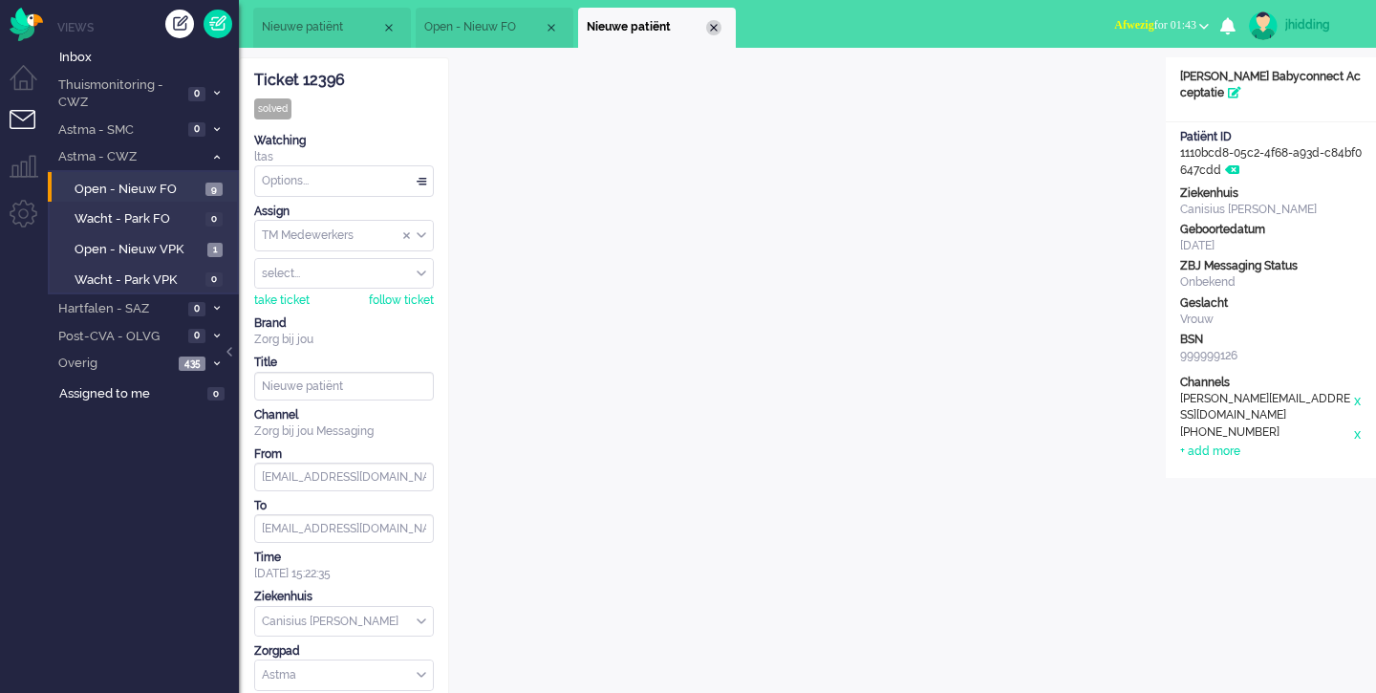
click at [714, 23] on div "Close tab" at bounding box center [713, 27] width 15 height 15
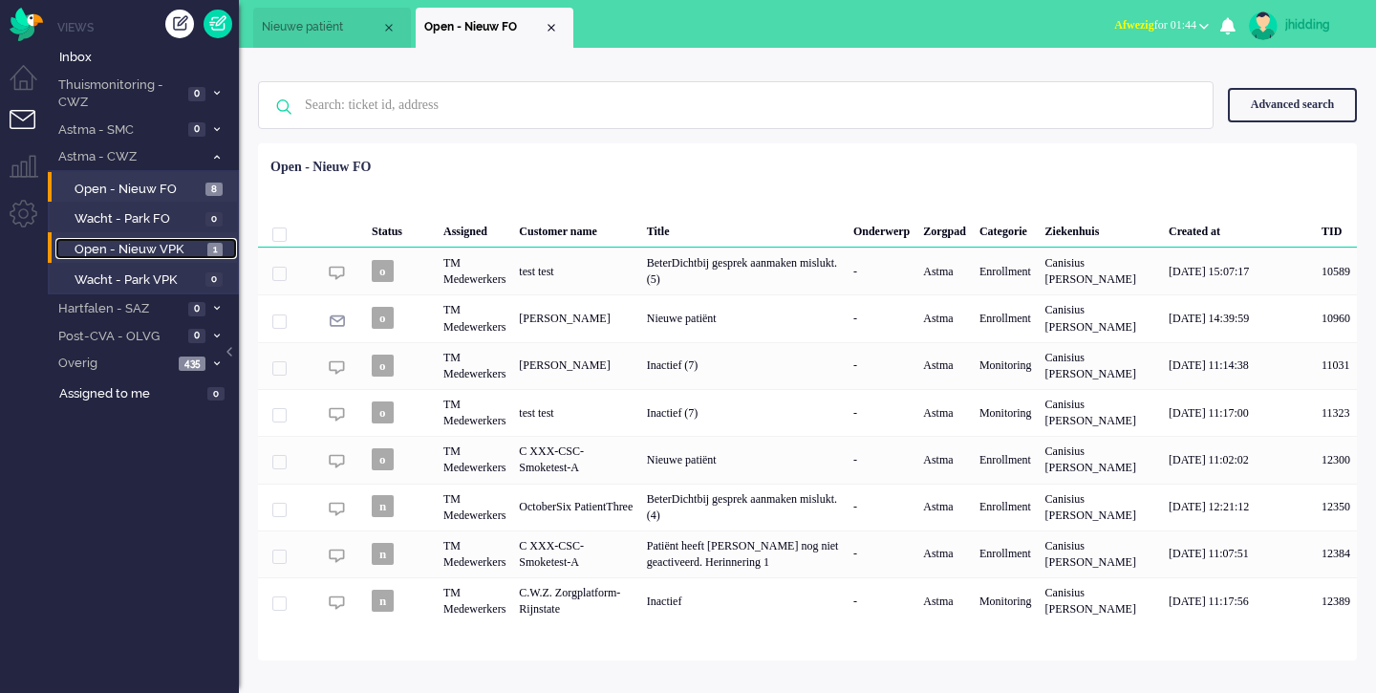
click at [141, 247] on span "Open - Nieuw VPK" at bounding box center [139, 250] width 128 height 18
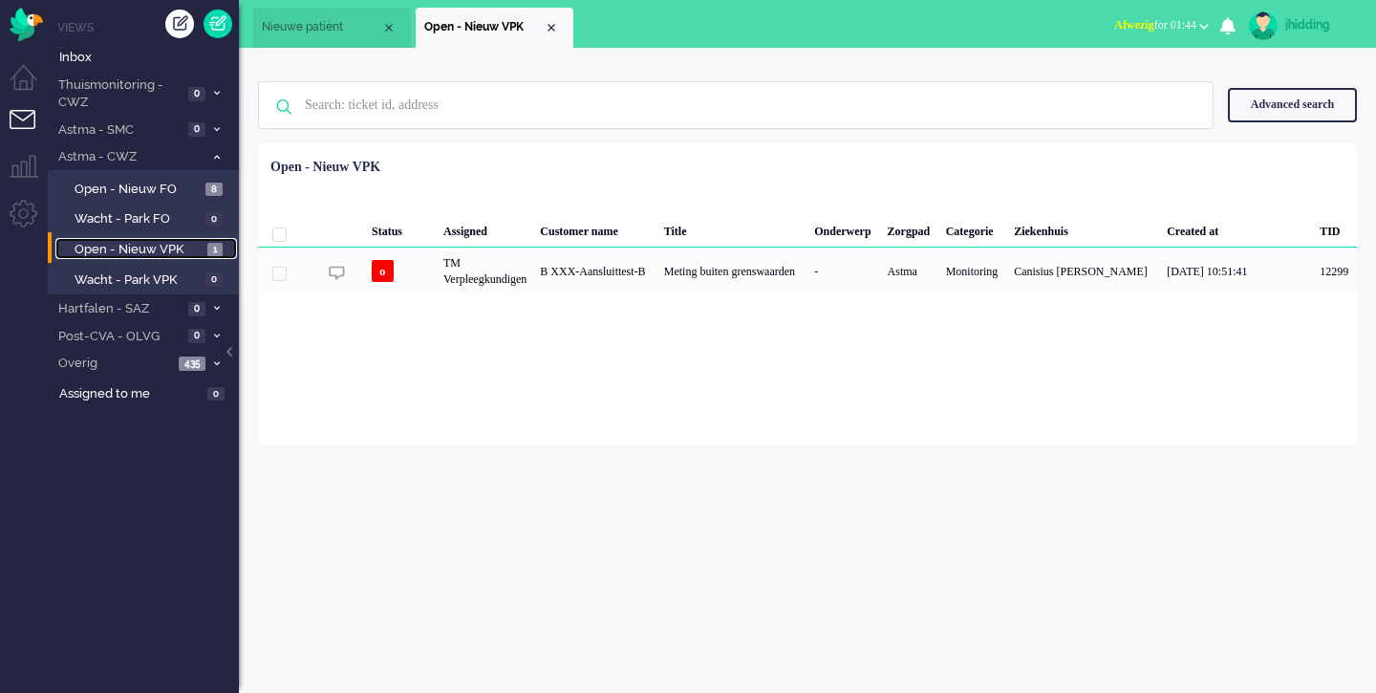
click at [137, 248] on span "Open - Nieuw VPK" at bounding box center [139, 250] width 128 height 18
click at [118, 183] on span "Open - Nieuw FO" at bounding box center [138, 190] width 126 height 18
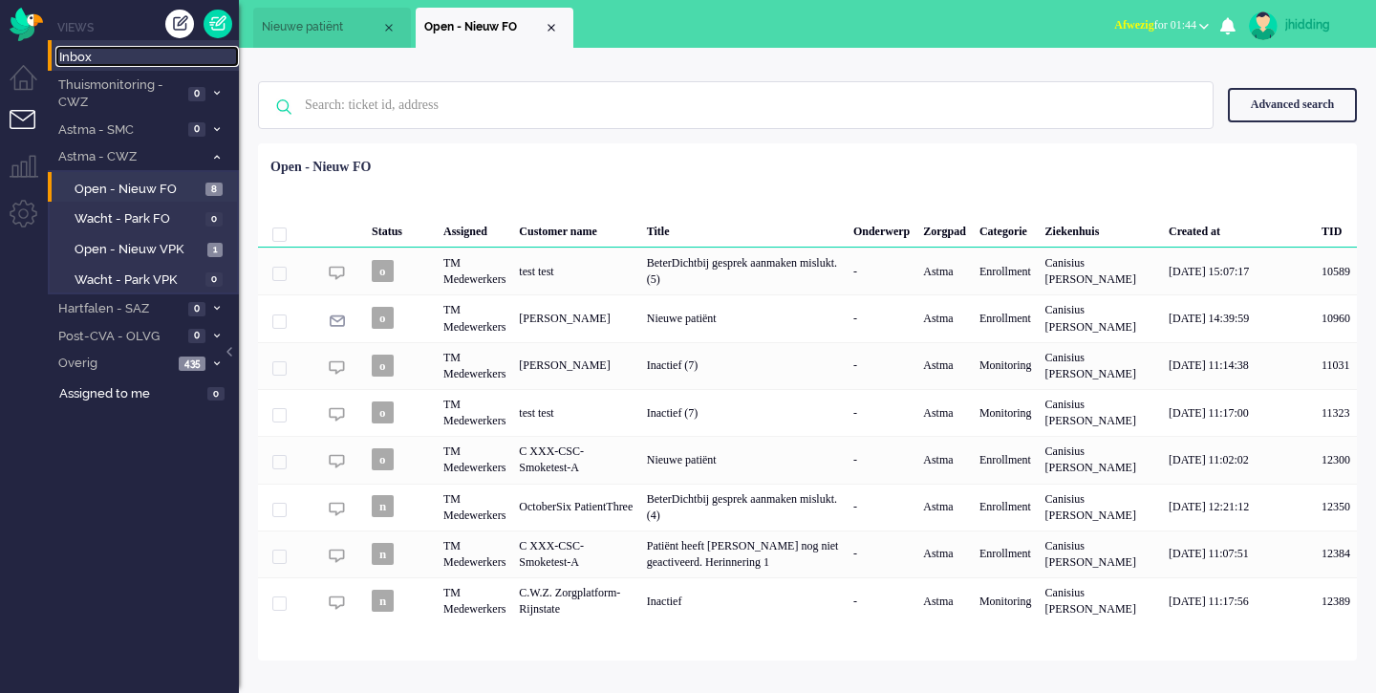
click at [97, 57] on span "Inbox" at bounding box center [149, 58] width 180 height 18
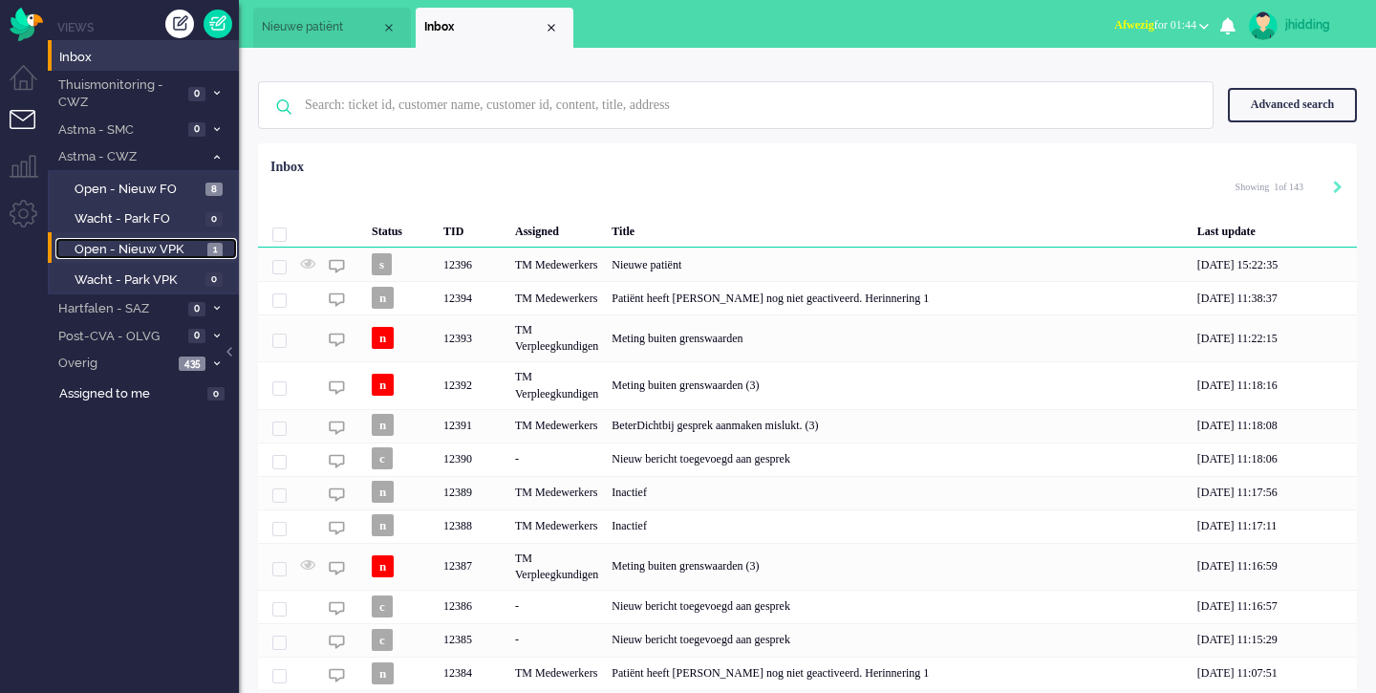
click at [138, 245] on span "Open - Nieuw VPK" at bounding box center [139, 250] width 128 height 18
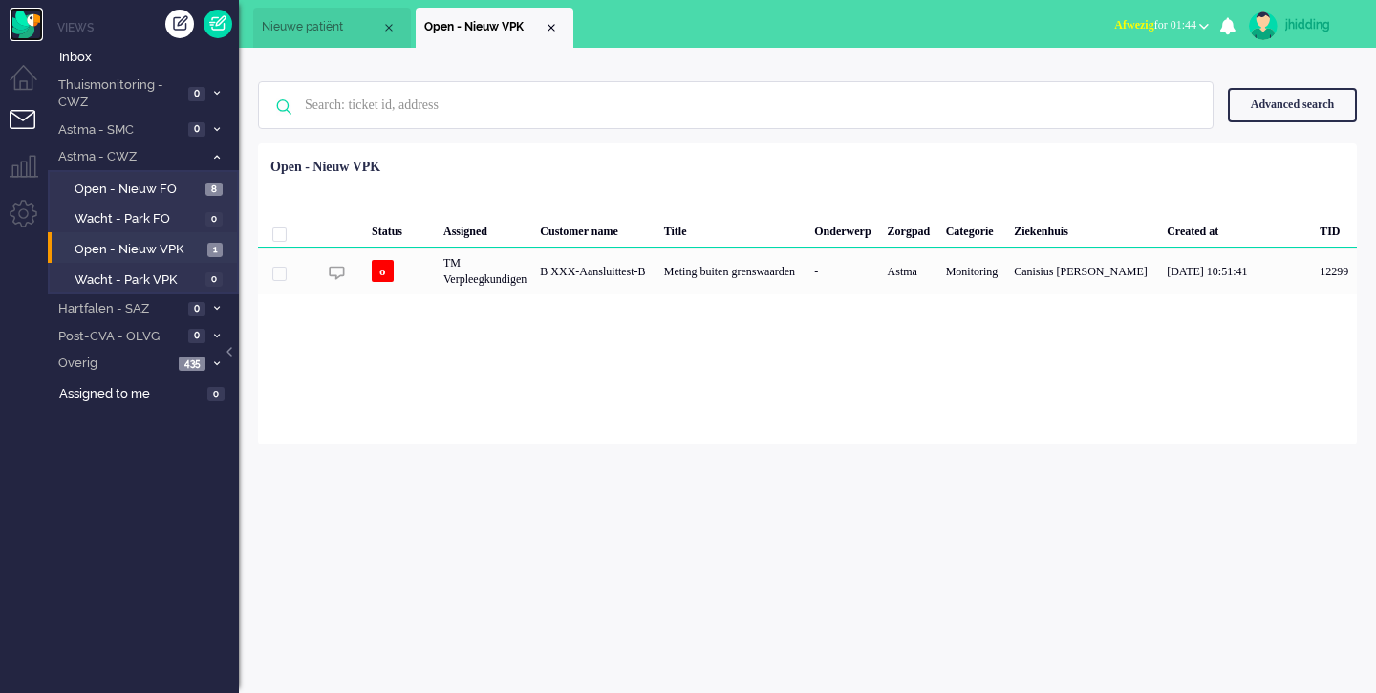
click at [17, 22] on img "Omnidesk" at bounding box center [26, 24] width 33 height 33
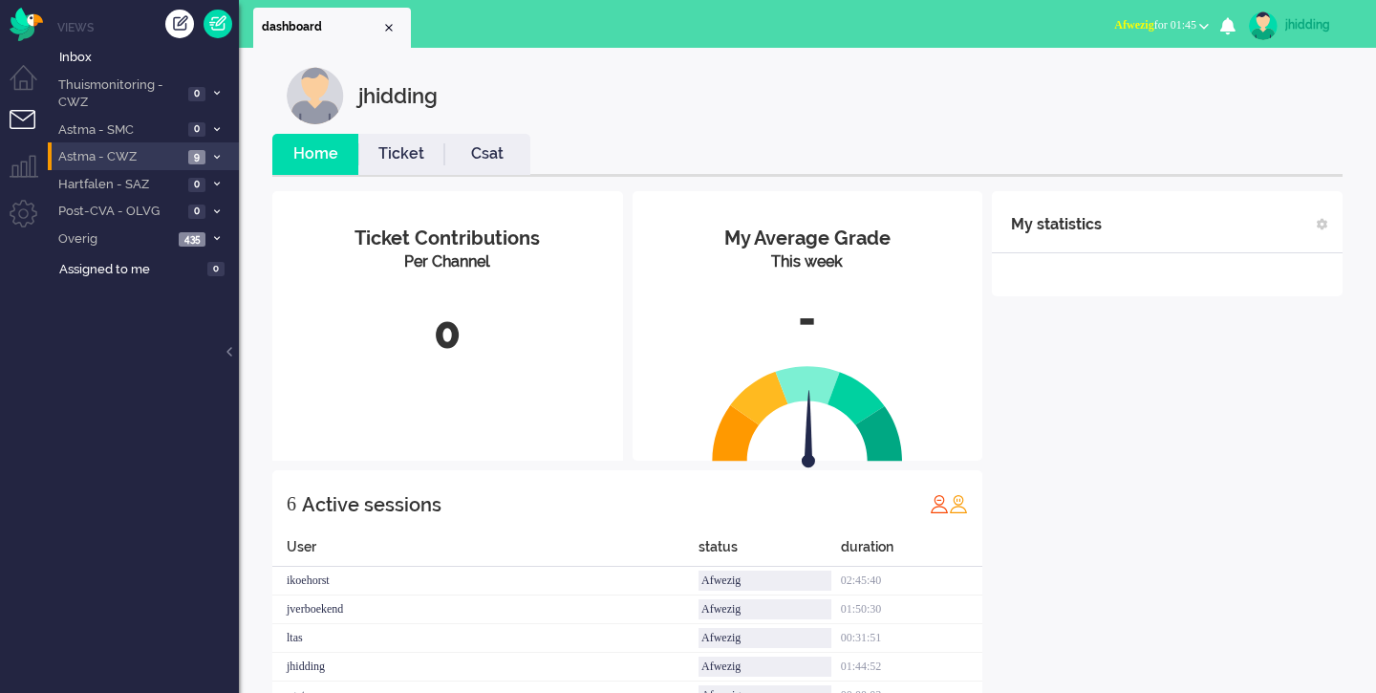
click at [118, 152] on span "Astma - CWZ" at bounding box center [118, 157] width 127 height 18
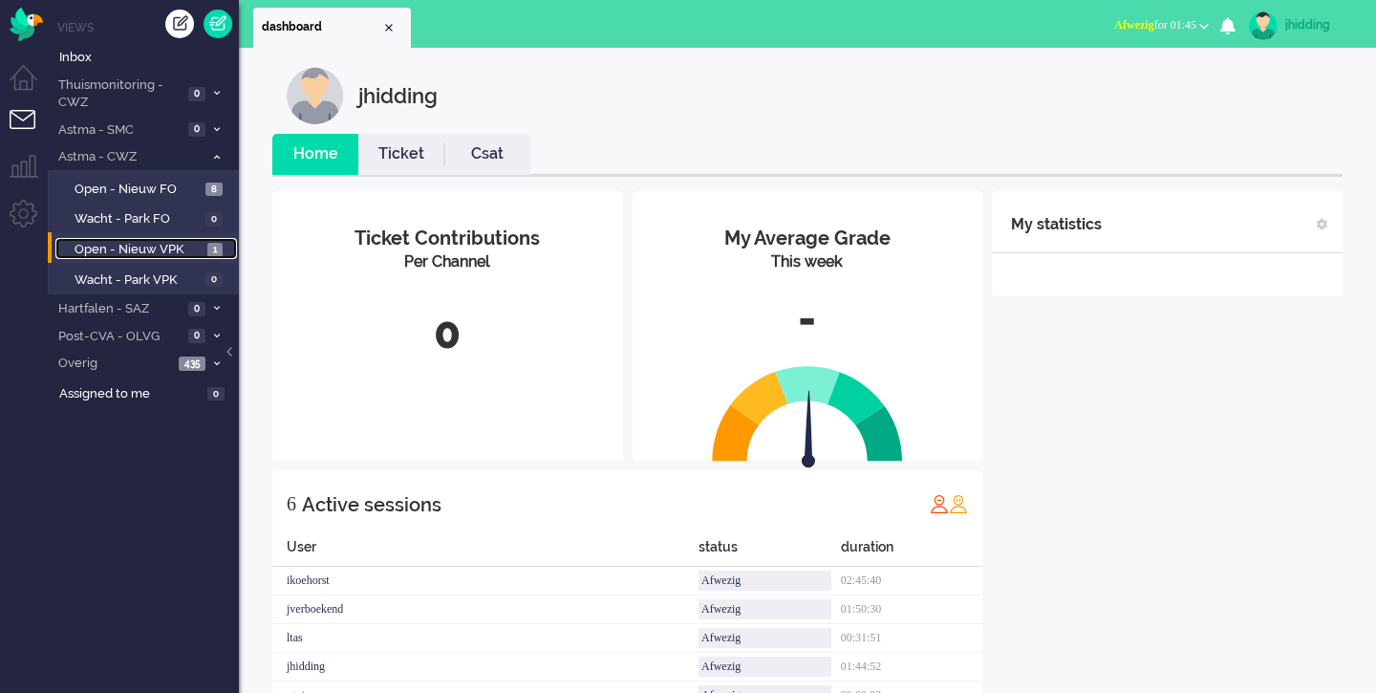
click at [118, 247] on span "Open - Nieuw VPK" at bounding box center [139, 250] width 128 height 18
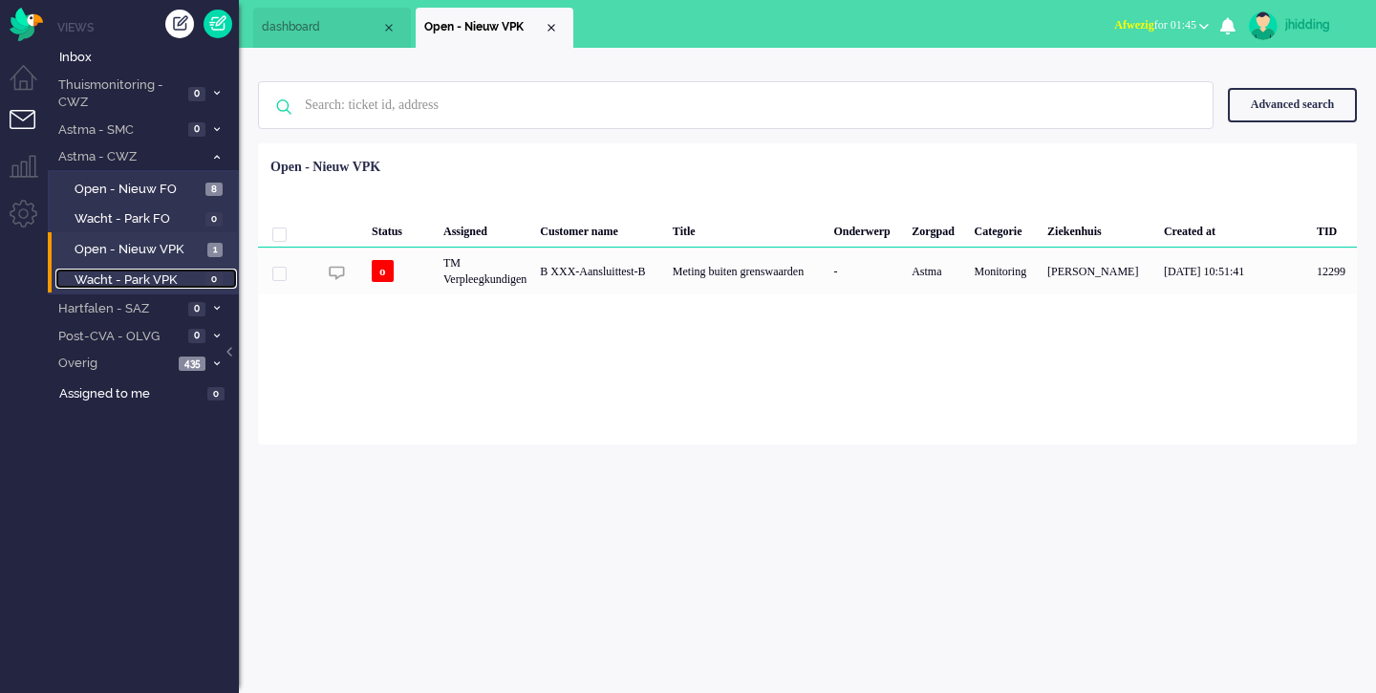
click at [142, 276] on span "Wacht - Park VPK" at bounding box center [138, 280] width 126 height 18
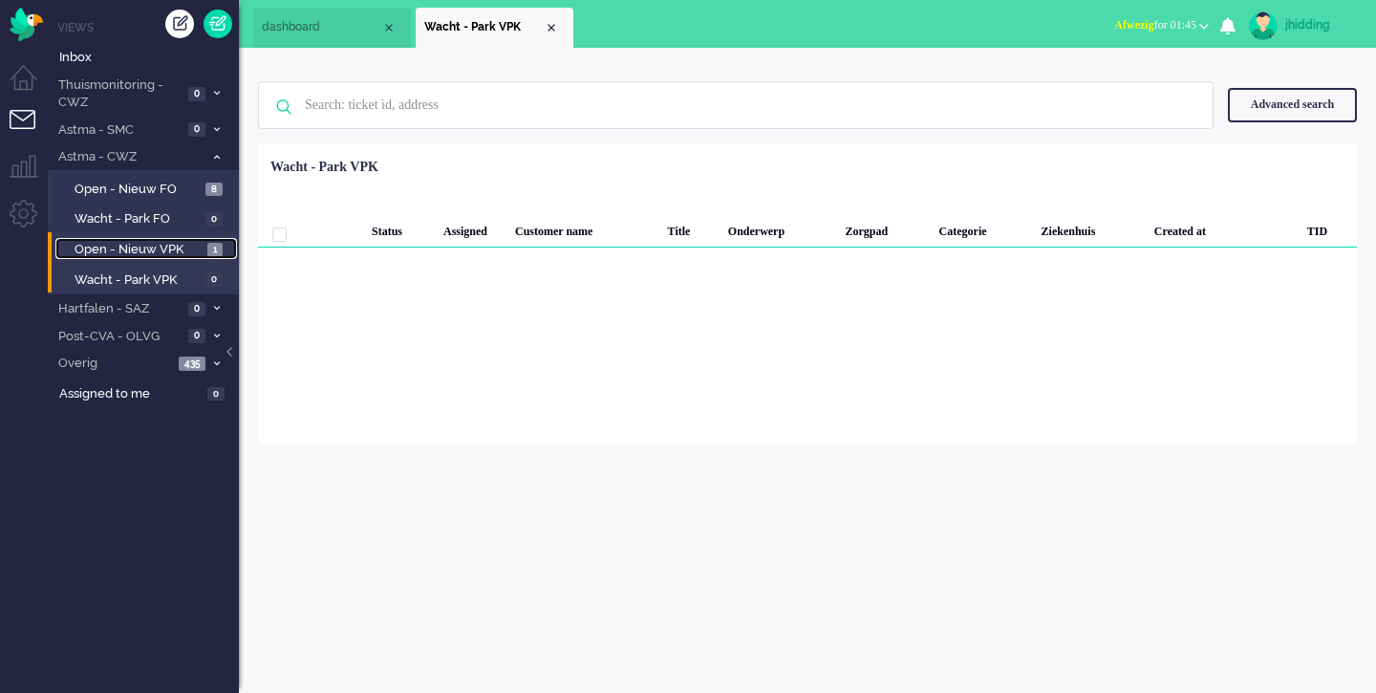
click at [140, 246] on span "Open - Nieuw VPK" at bounding box center [139, 250] width 128 height 18
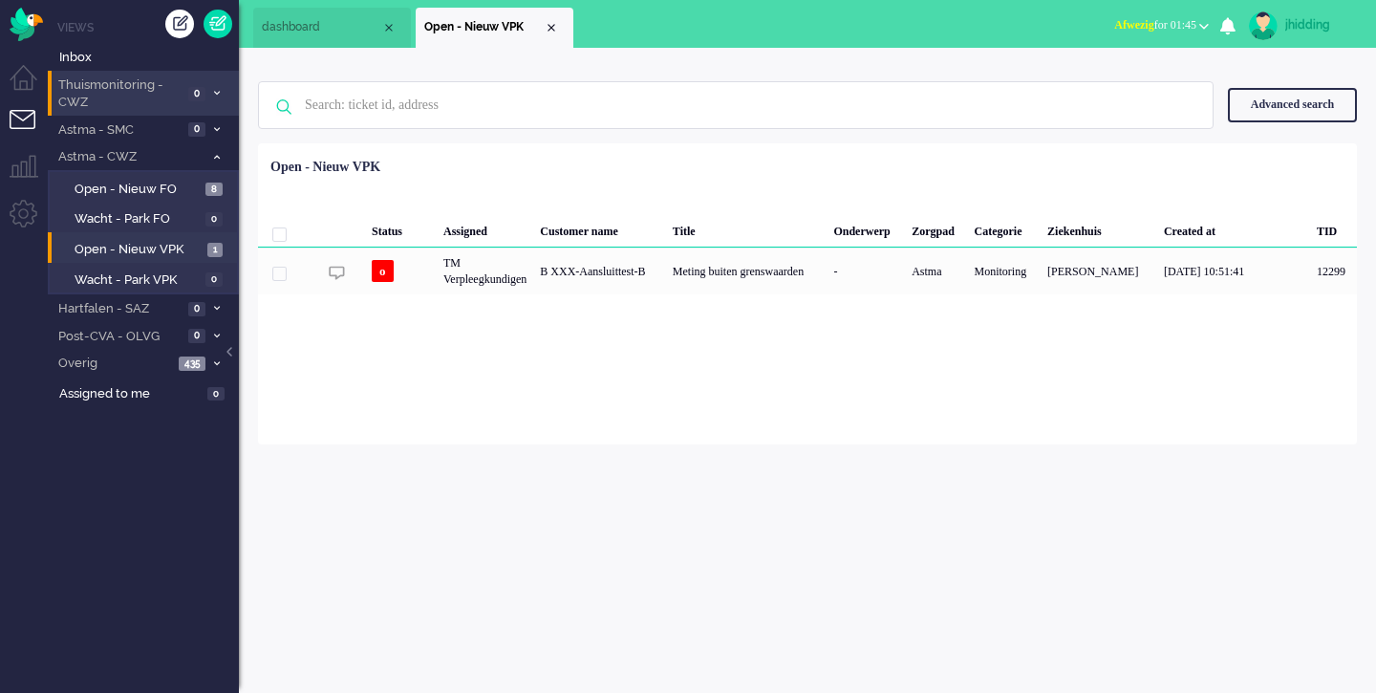
click at [132, 71] on li "Thuismonitoring - CWZ 0" at bounding box center [143, 93] width 191 height 45
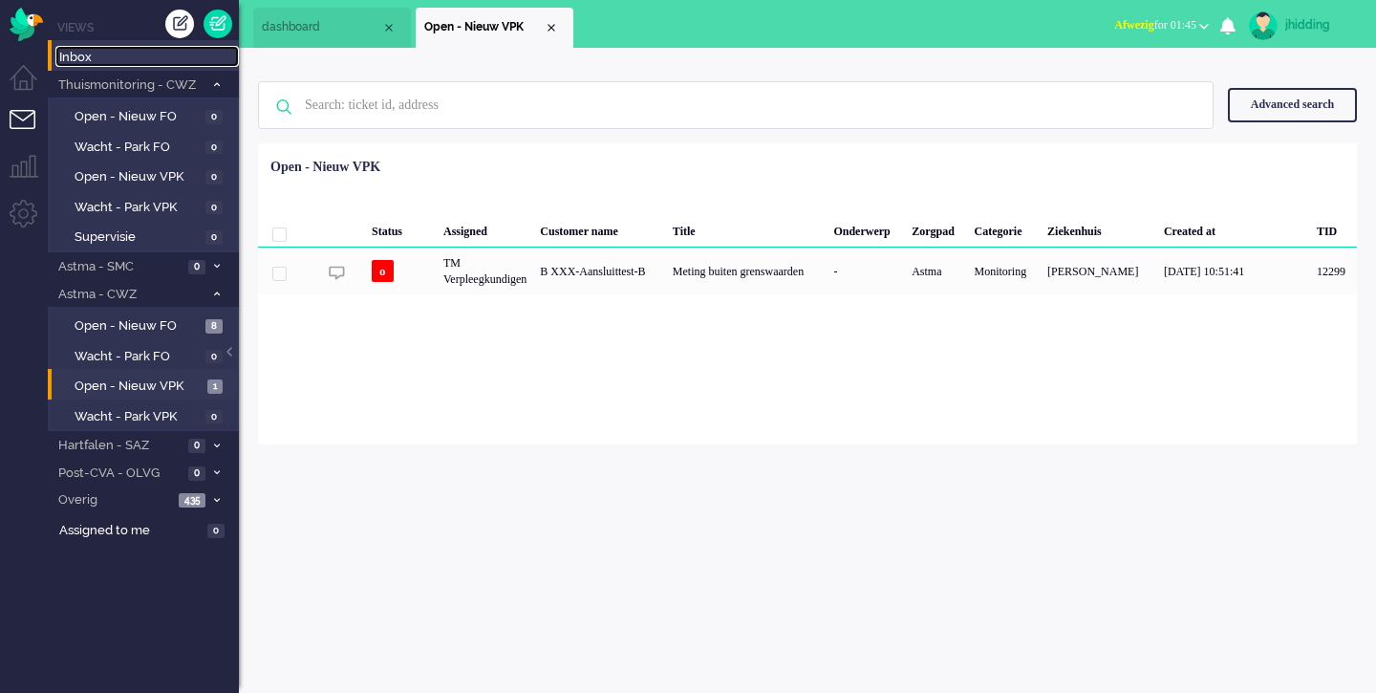
click at [128, 54] on span "Inbox" at bounding box center [149, 58] width 180 height 18
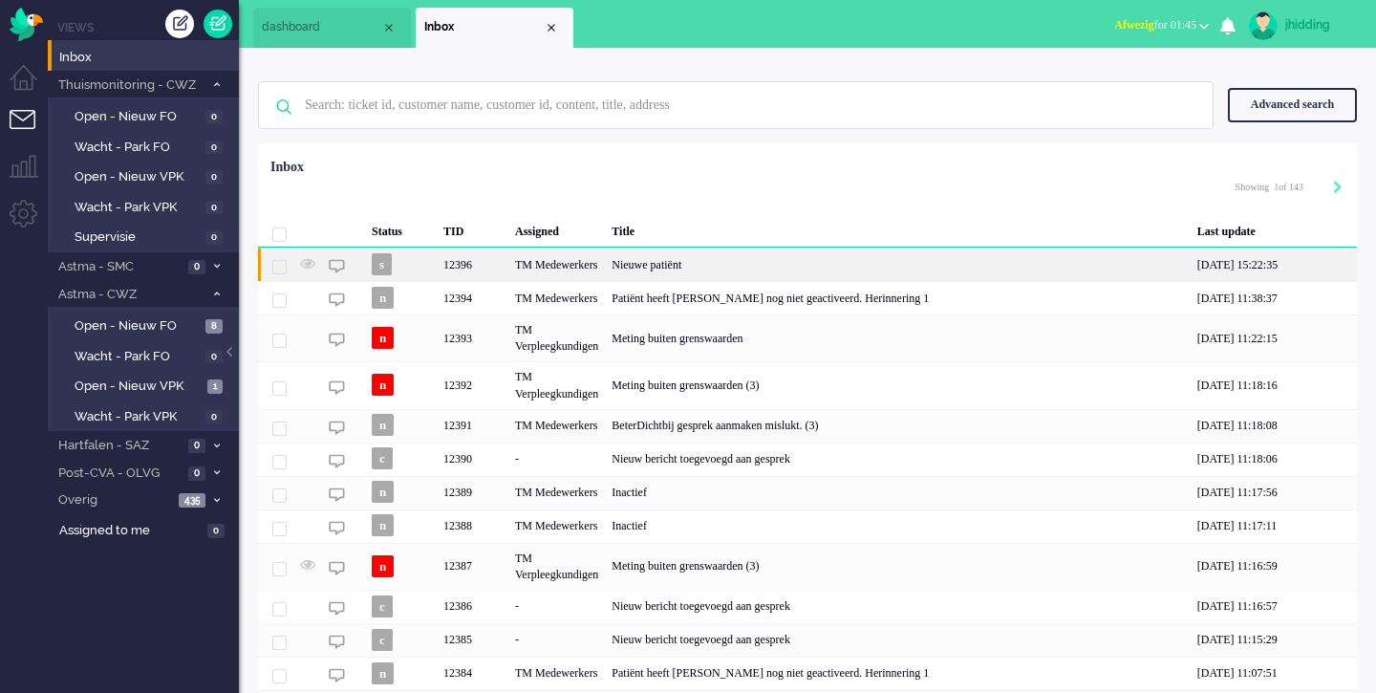
click at [743, 270] on div "Nieuwe patiënt" at bounding box center [898, 264] width 586 height 33
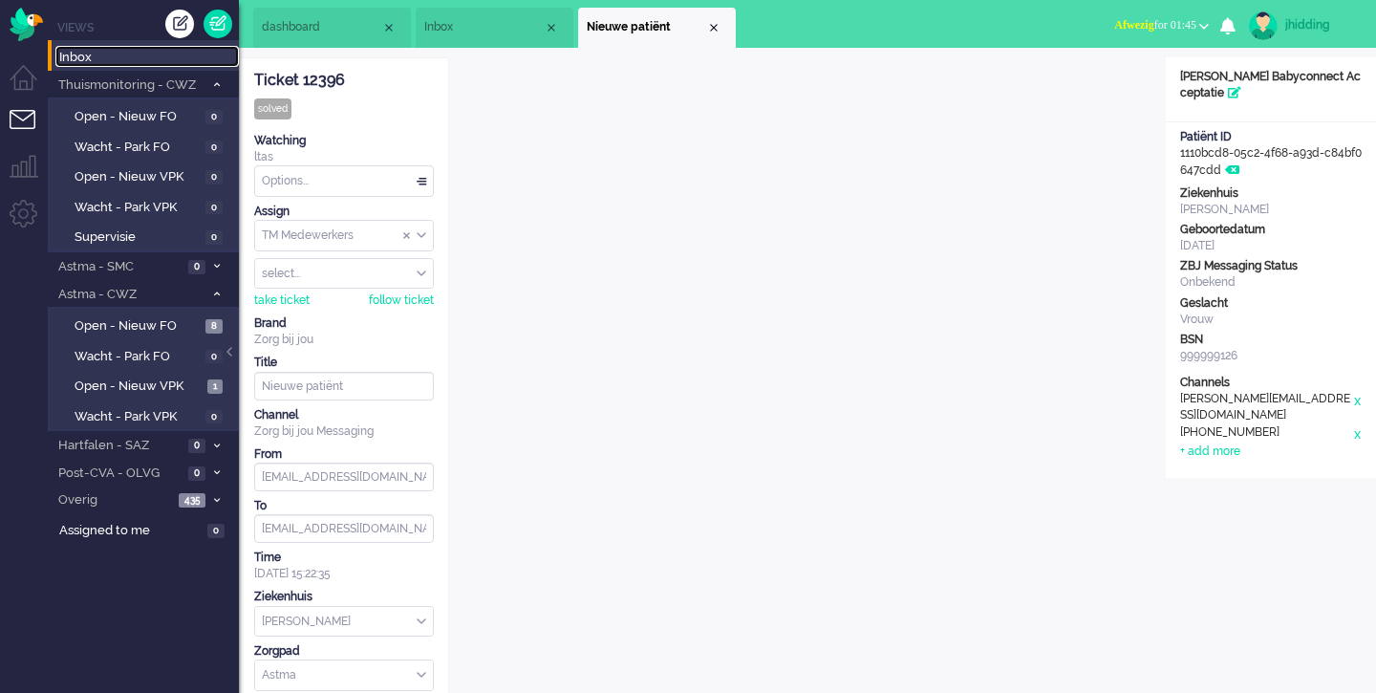
click at [84, 57] on span "Inbox" at bounding box center [149, 58] width 180 height 18
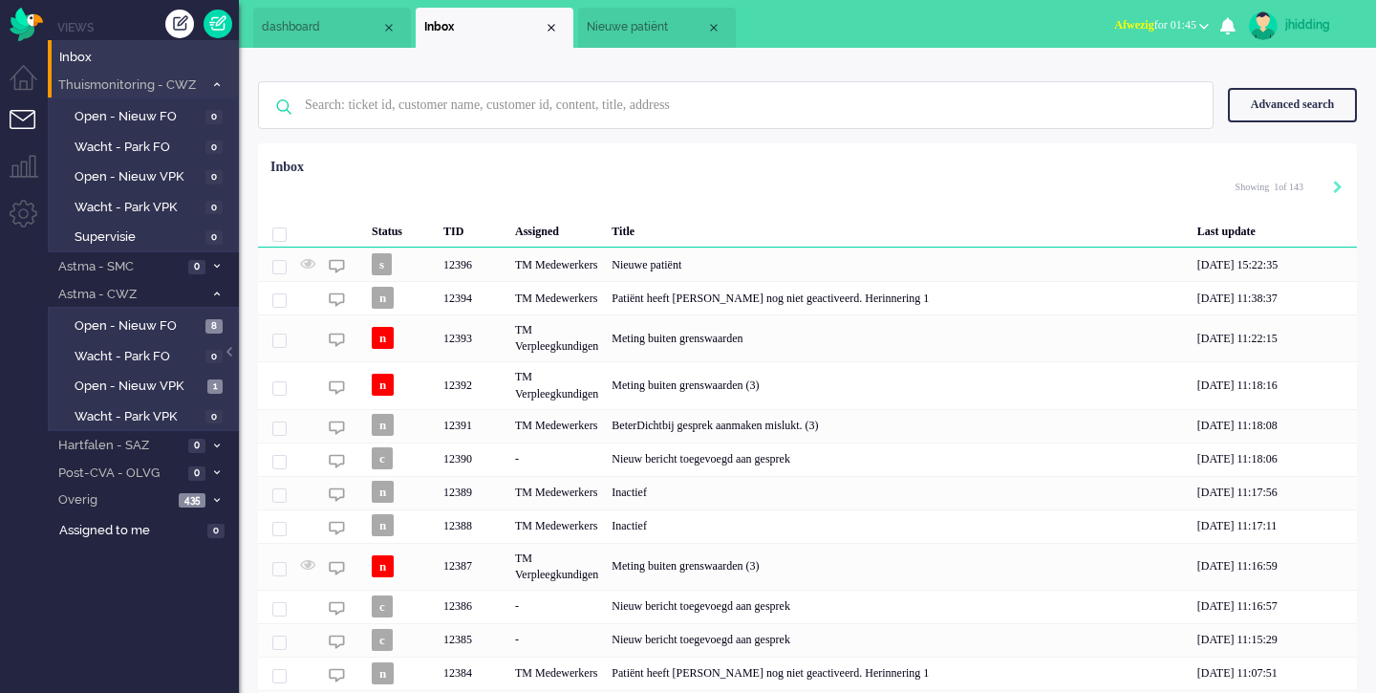
click at [171, 77] on span "Thuismonitoring - CWZ" at bounding box center [129, 85] width 148 height 18
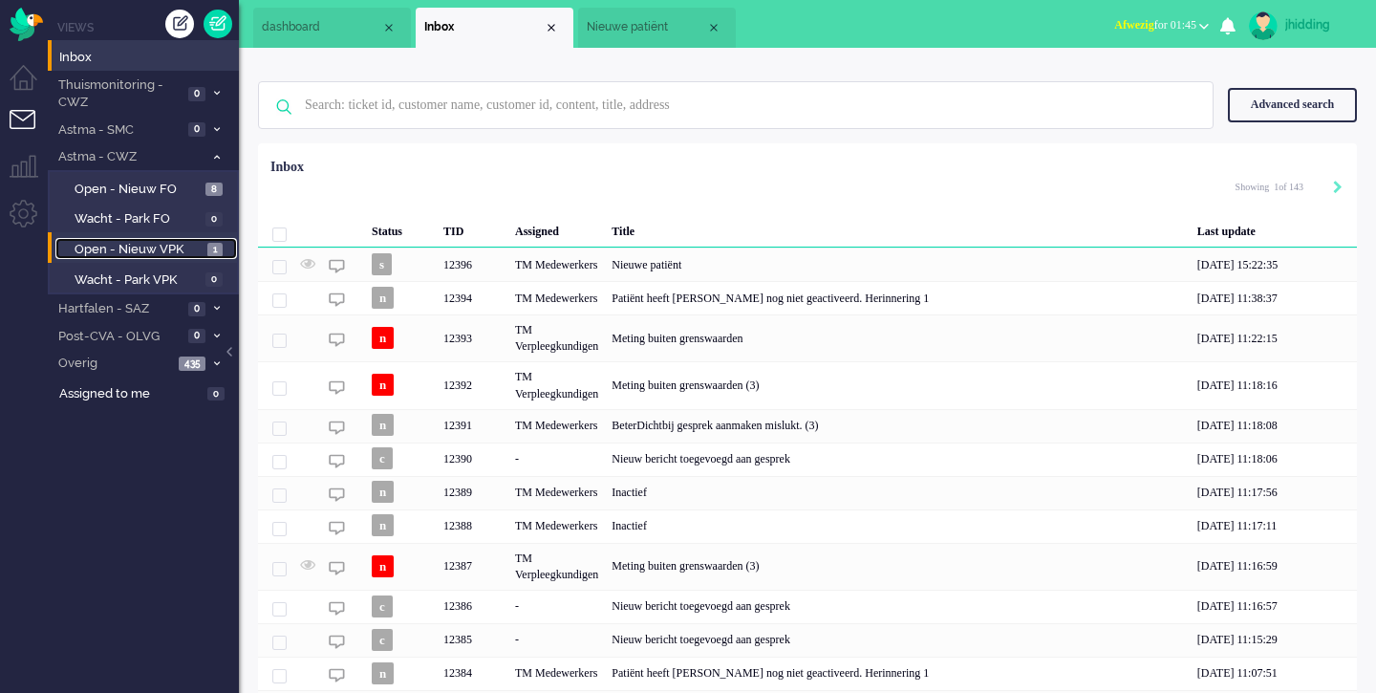
click at [130, 256] on span "Open - Nieuw VPK" at bounding box center [139, 250] width 128 height 18
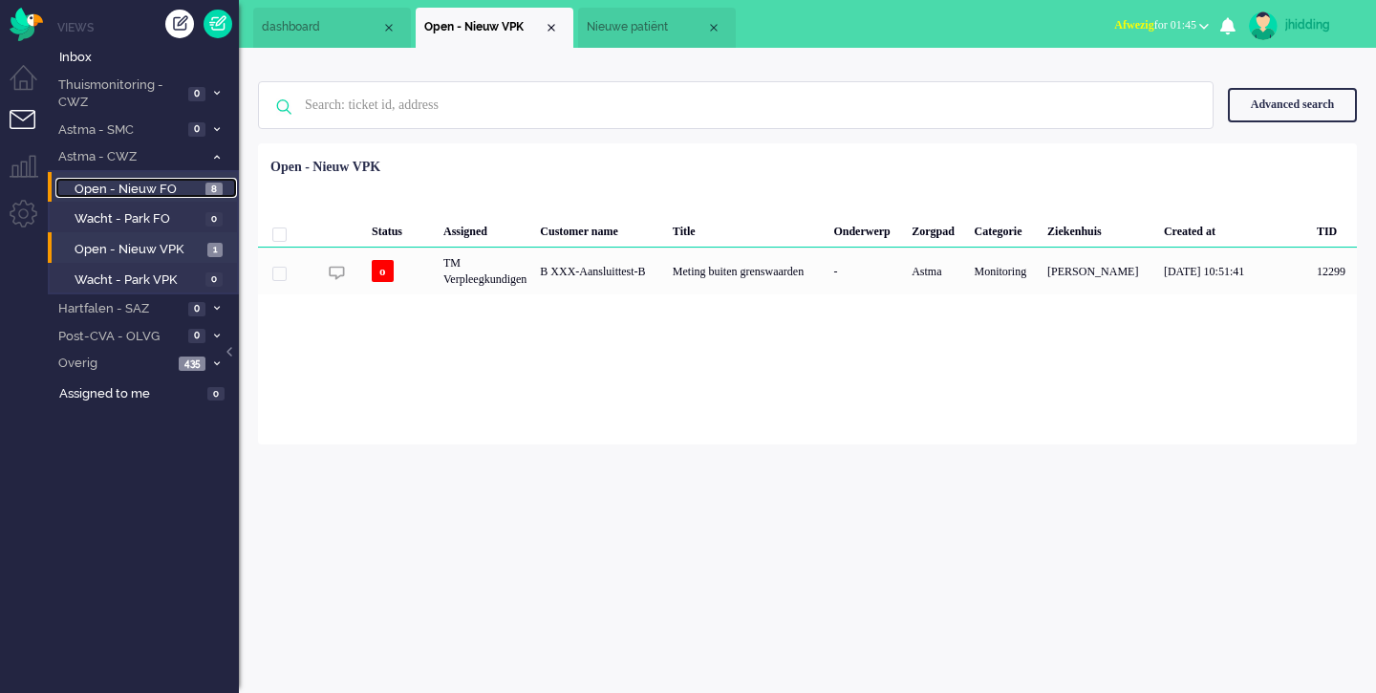
click at [127, 186] on span "Open - Nieuw FO" at bounding box center [138, 190] width 126 height 18
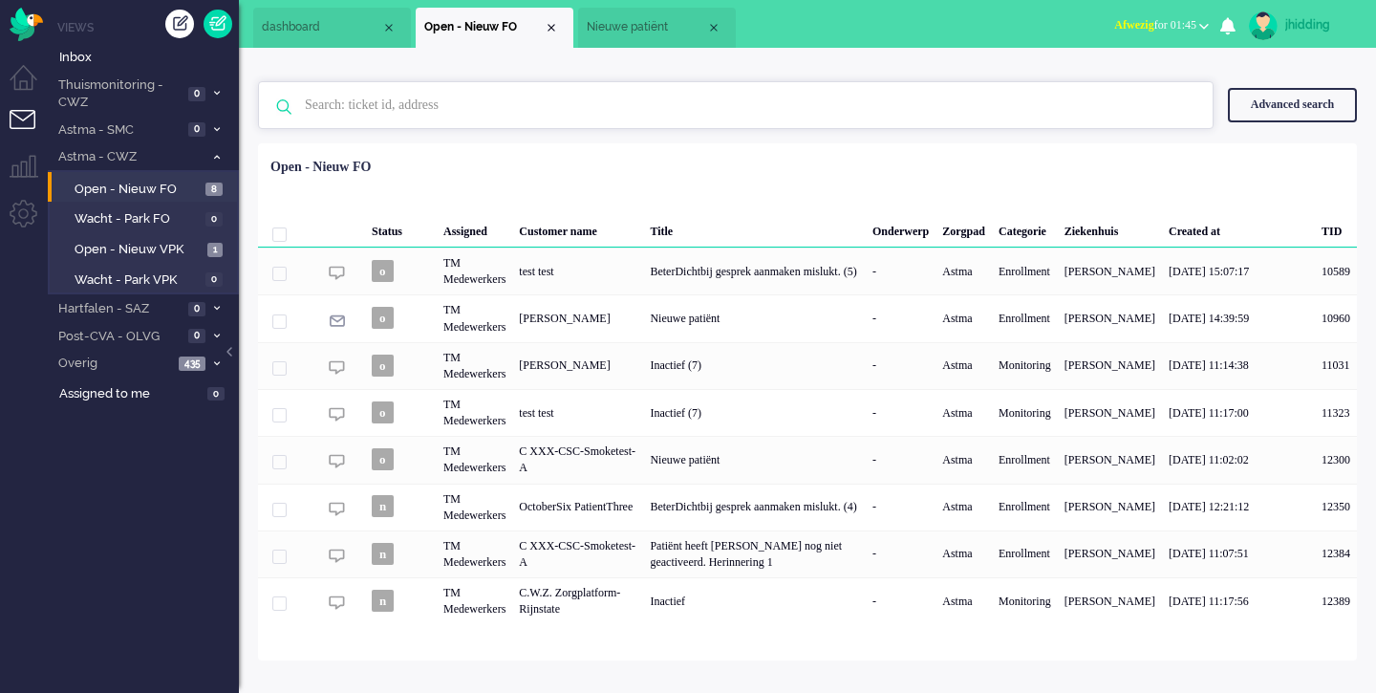
click at [370, 113] on input "text" at bounding box center [739, 105] width 896 height 46
click at [95, 58] on span "Inbox" at bounding box center [149, 58] width 180 height 18
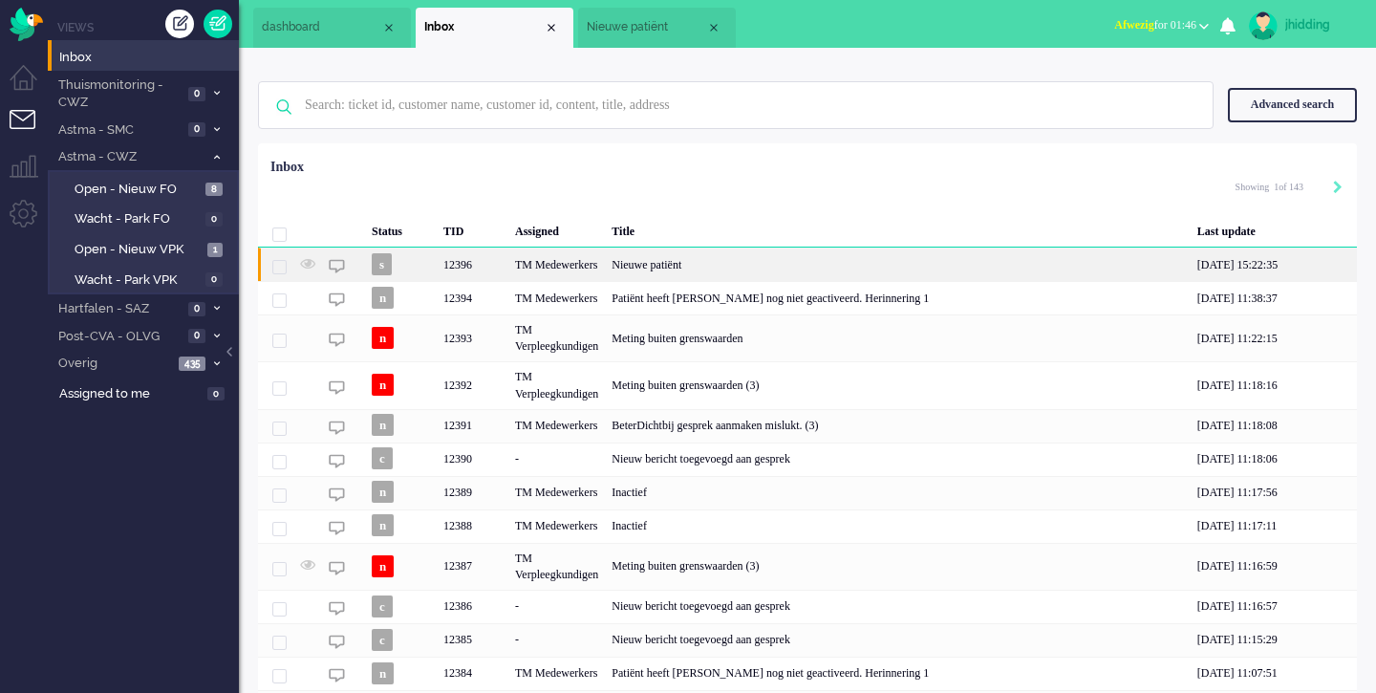
click at [663, 269] on div "Nieuwe patiënt" at bounding box center [898, 264] width 586 height 33
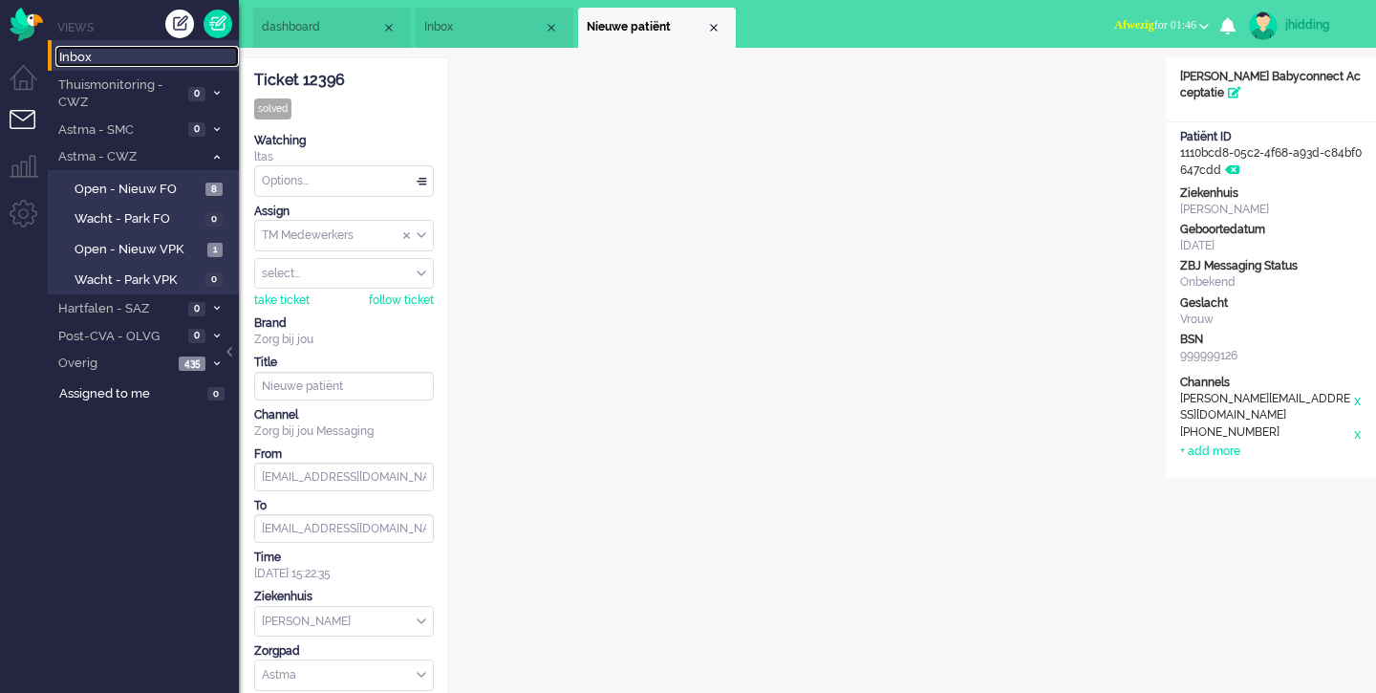
click at [81, 49] on span "Inbox" at bounding box center [149, 58] width 180 height 18
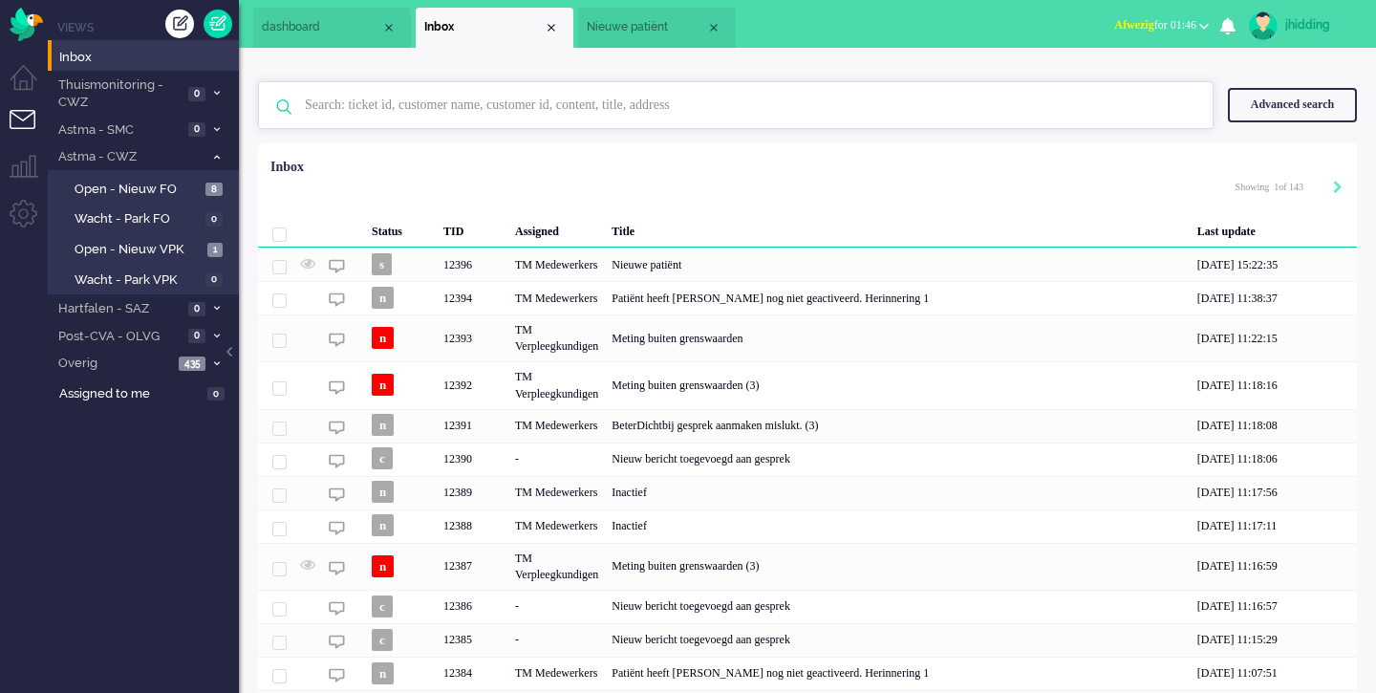
click at [392, 113] on input "text" at bounding box center [739, 105] width 896 height 46
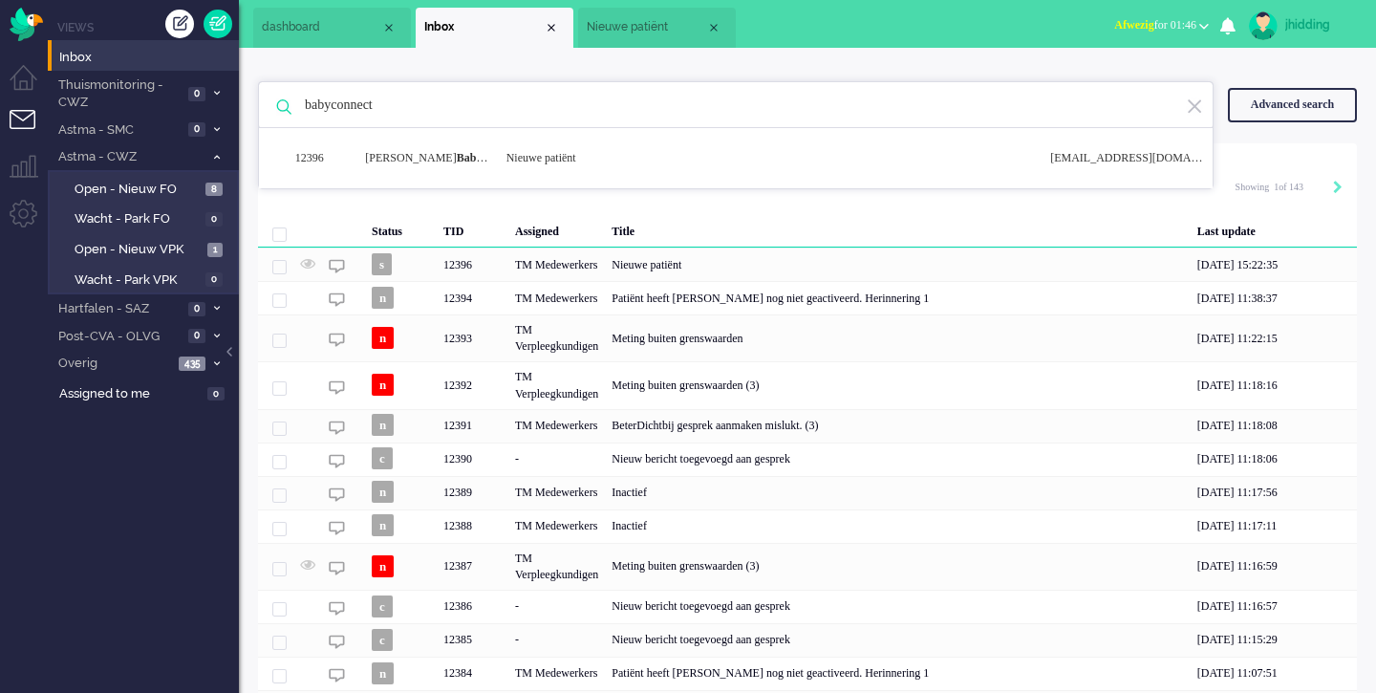
type input "babyconnect"
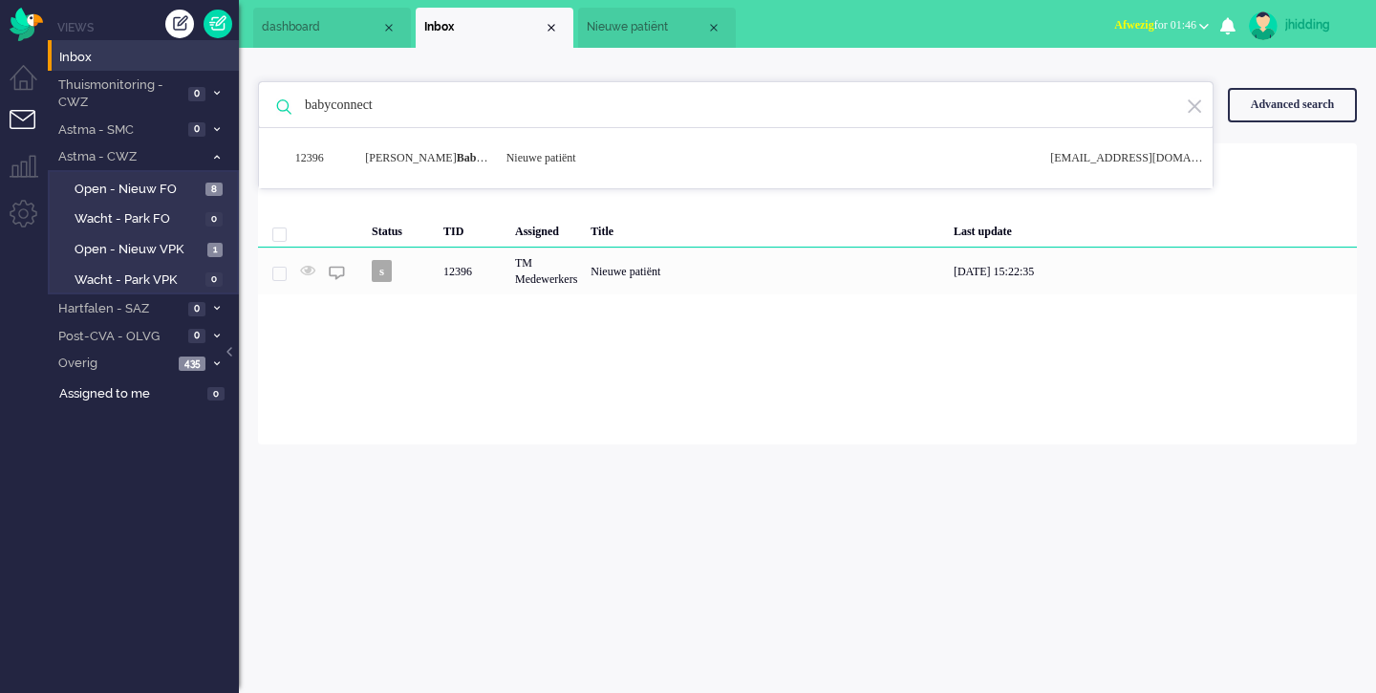
click at [527, 363] on div "Loading... Status TID Assigned Title Last update s 12396 TM Medewerkers Nieuwe …" at bounding box center [807, 293] width 1099 height 301
click at [86, 58] on span "Inbox" at bounding box center [149, 58] width 180 height 18
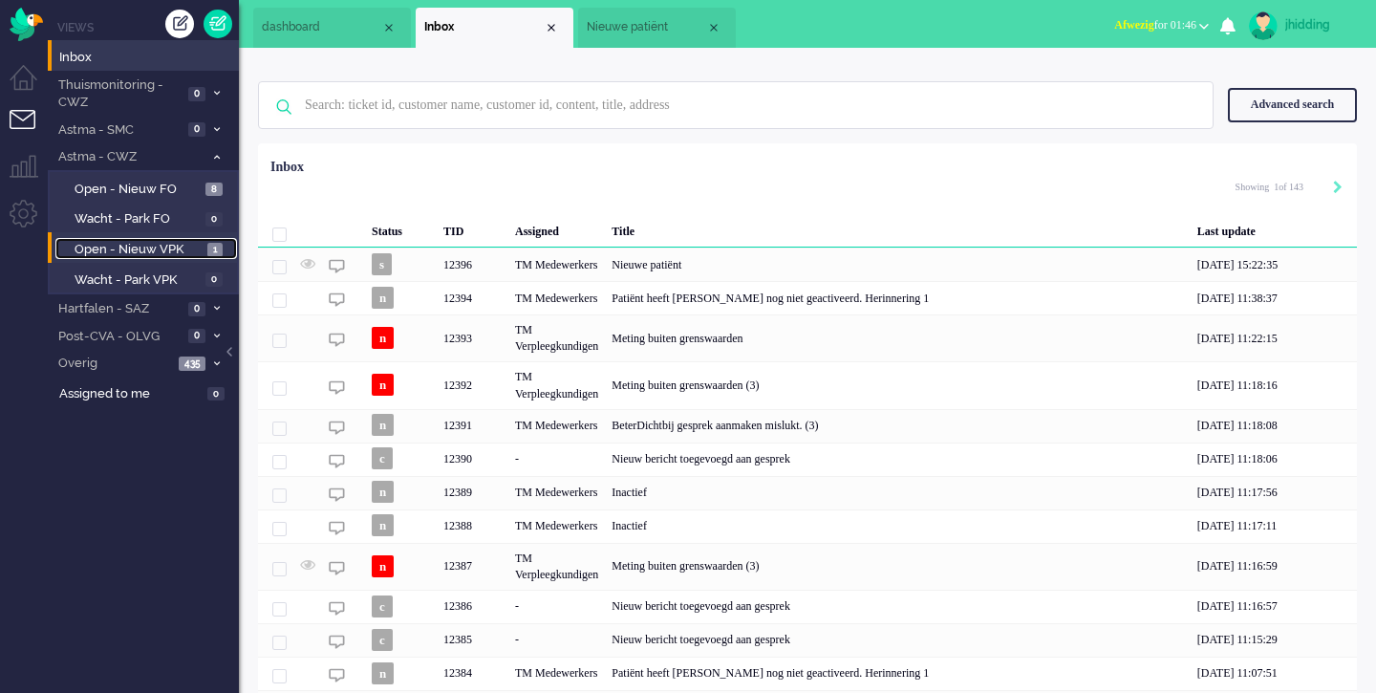
click at [145, 252] on span "Open - Nieuw VPK" at bounding box center [139, 250] width 128 height 18
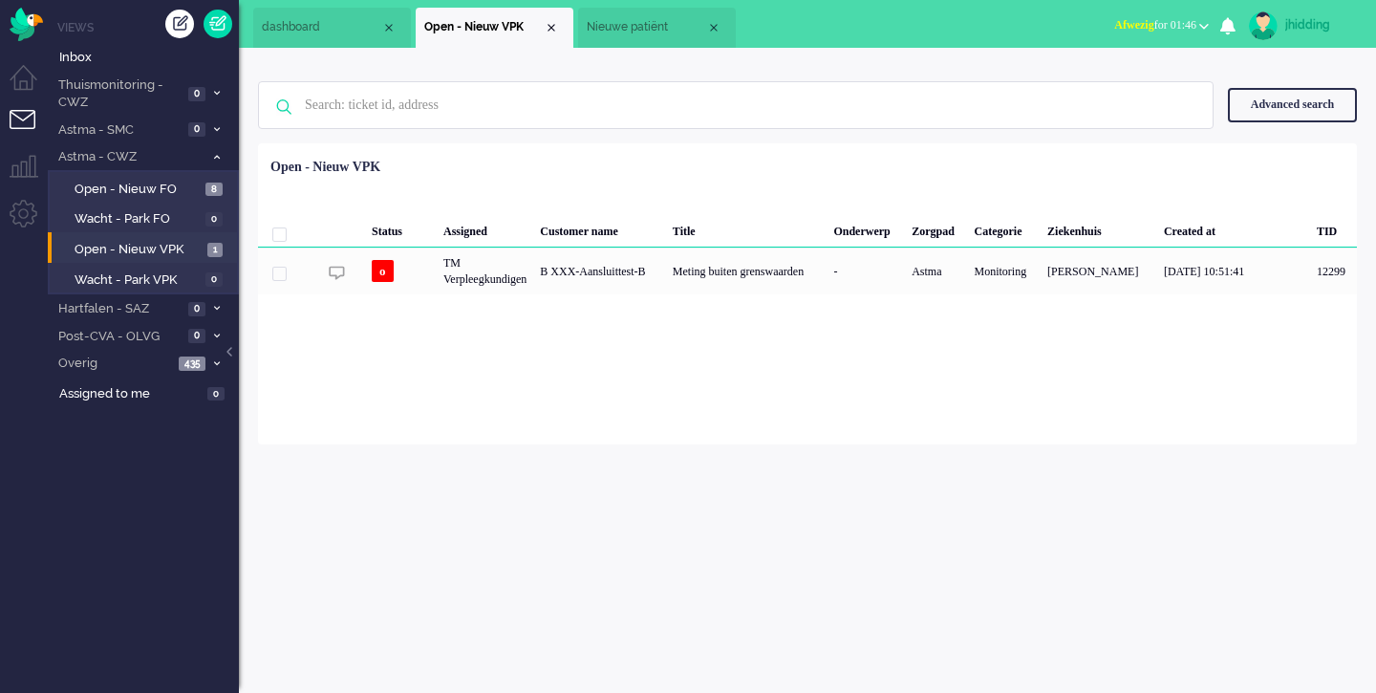
click at [131, 237] on li "Open - Nieuw VPK 1" at bounding box center [142, 247] width 189 height 31
click at [128, 247] on span "Open - Nieuw VPK" at bounding box center [139, 250] width 128 height 18
click at [97, 60] on span "Inbox" at bounding box center [149, 58] width 180 height 18
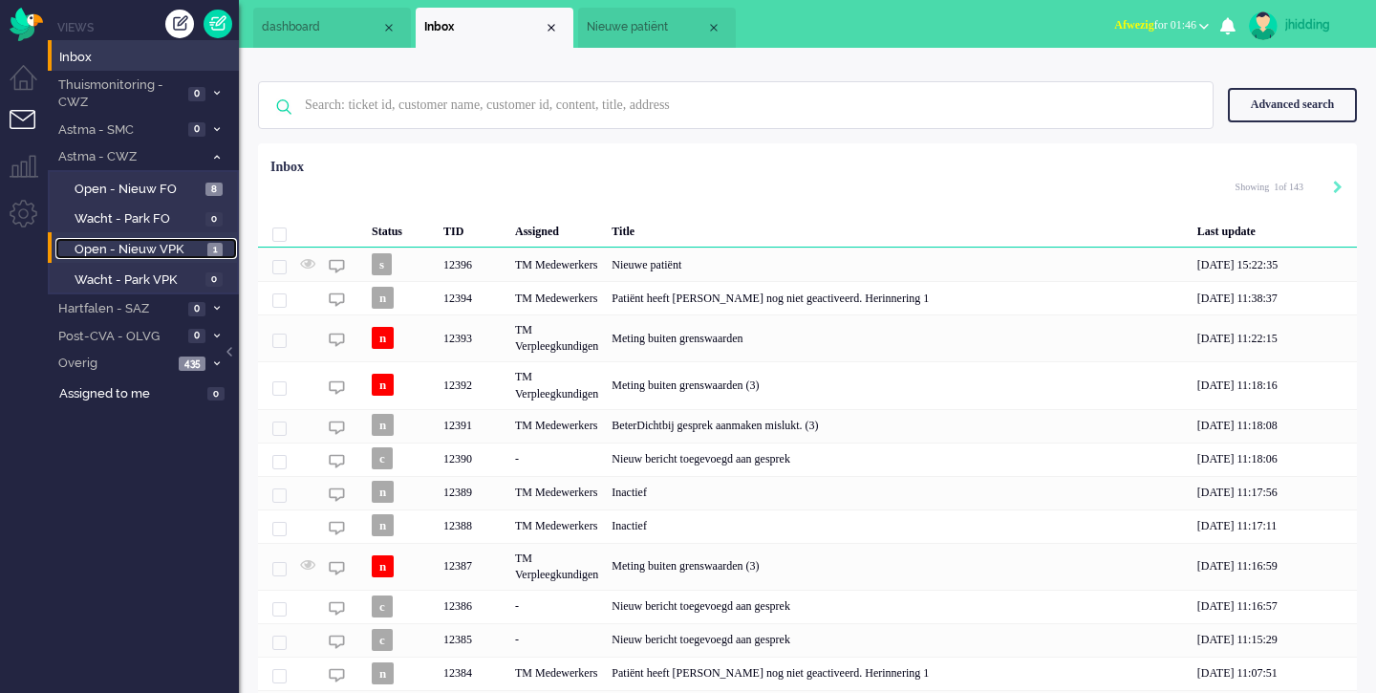
click at [139, 249] on span "Open - Nieuw VPK" at bounding box center [139, 250] width 128 height 18
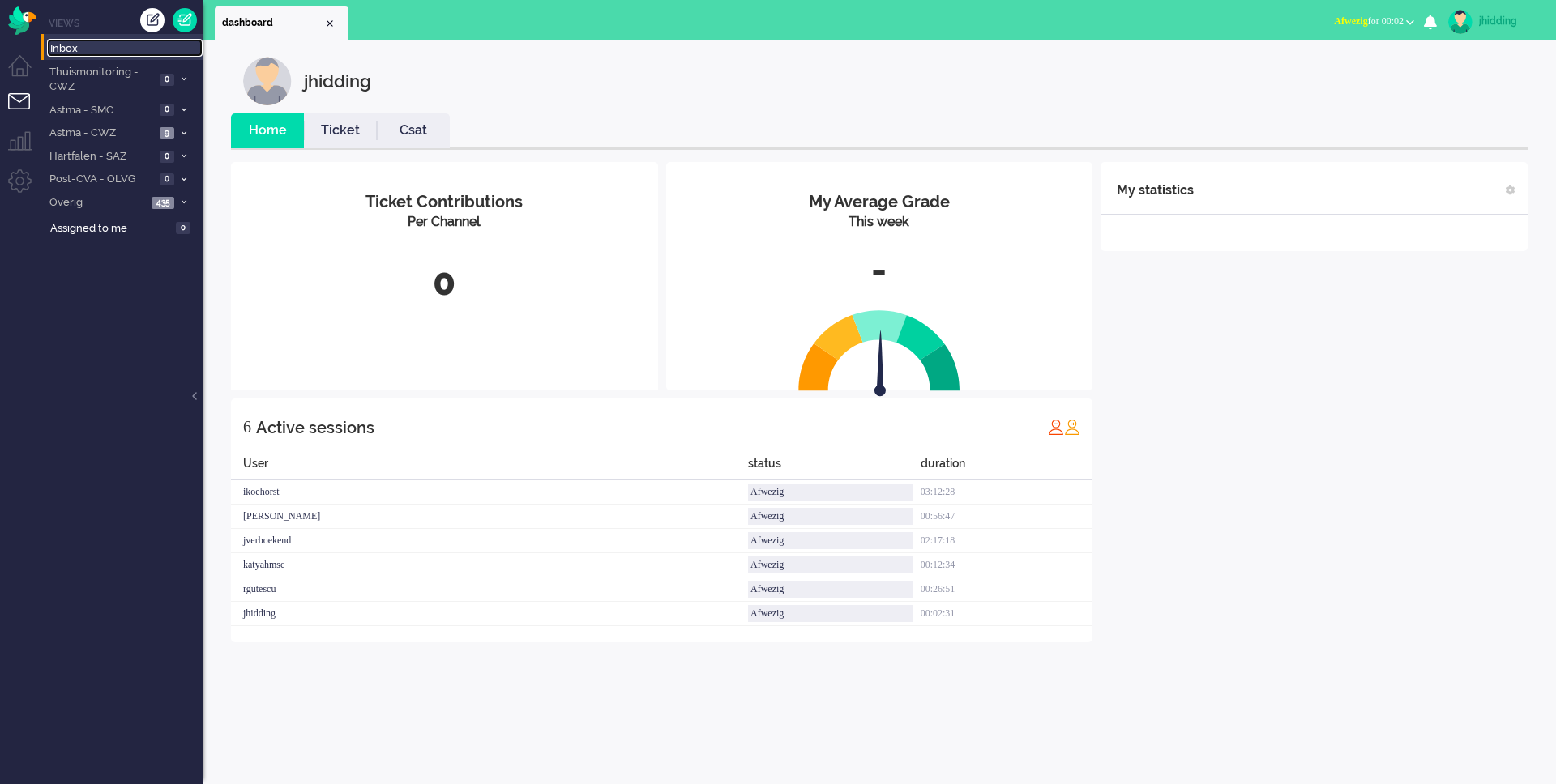
click at [86, 54] on span "Inbox" at bounding box center [126, 49] width 153 height 15
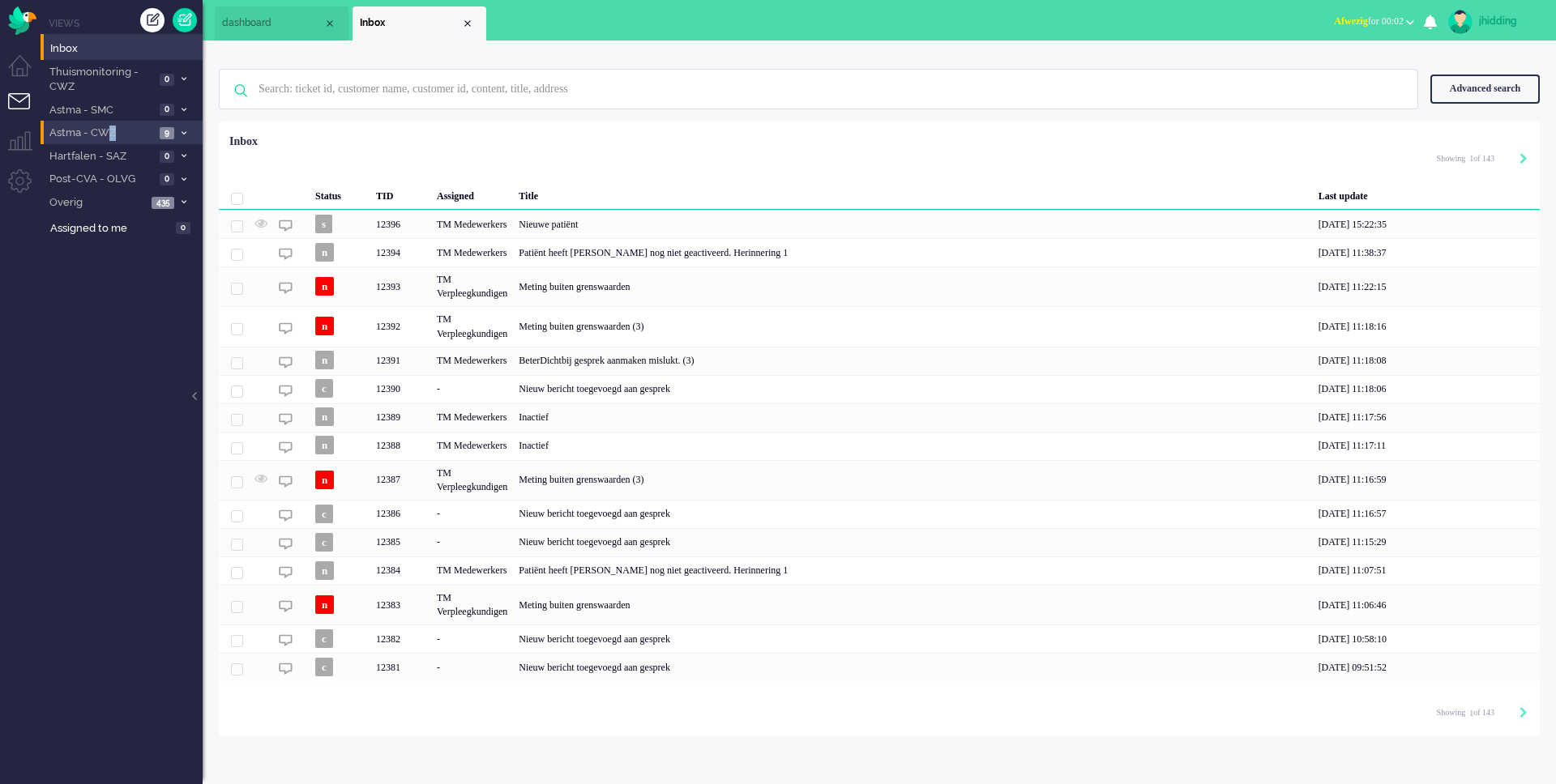
click at [113, 136] on span "Astma - CWZ" at bounding box center [100, 133] width 108 height 15
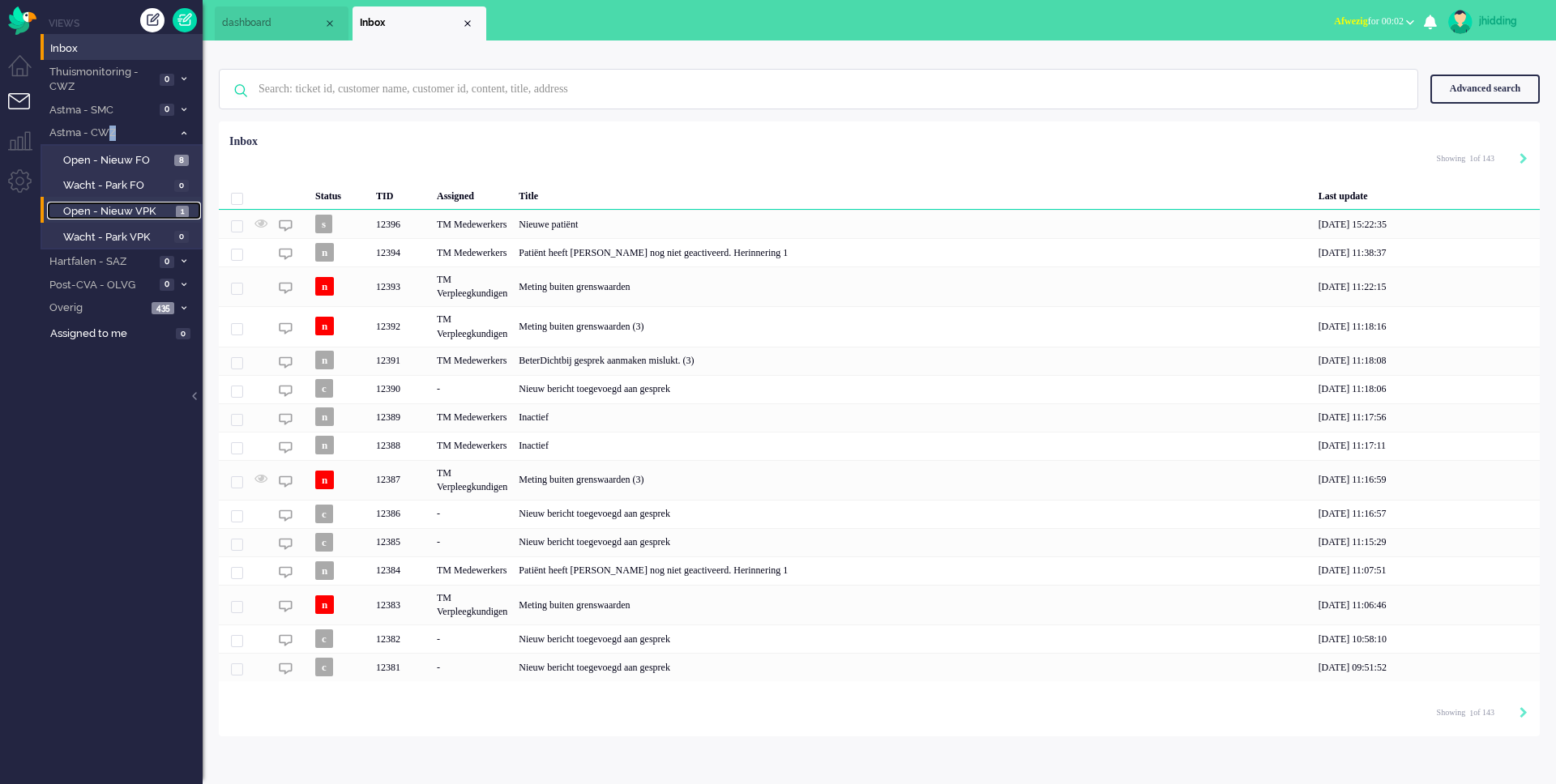
click at [137, 214] on span "Open - Nieuw VPK" at bounding box center [118, 212] width 109 height 15
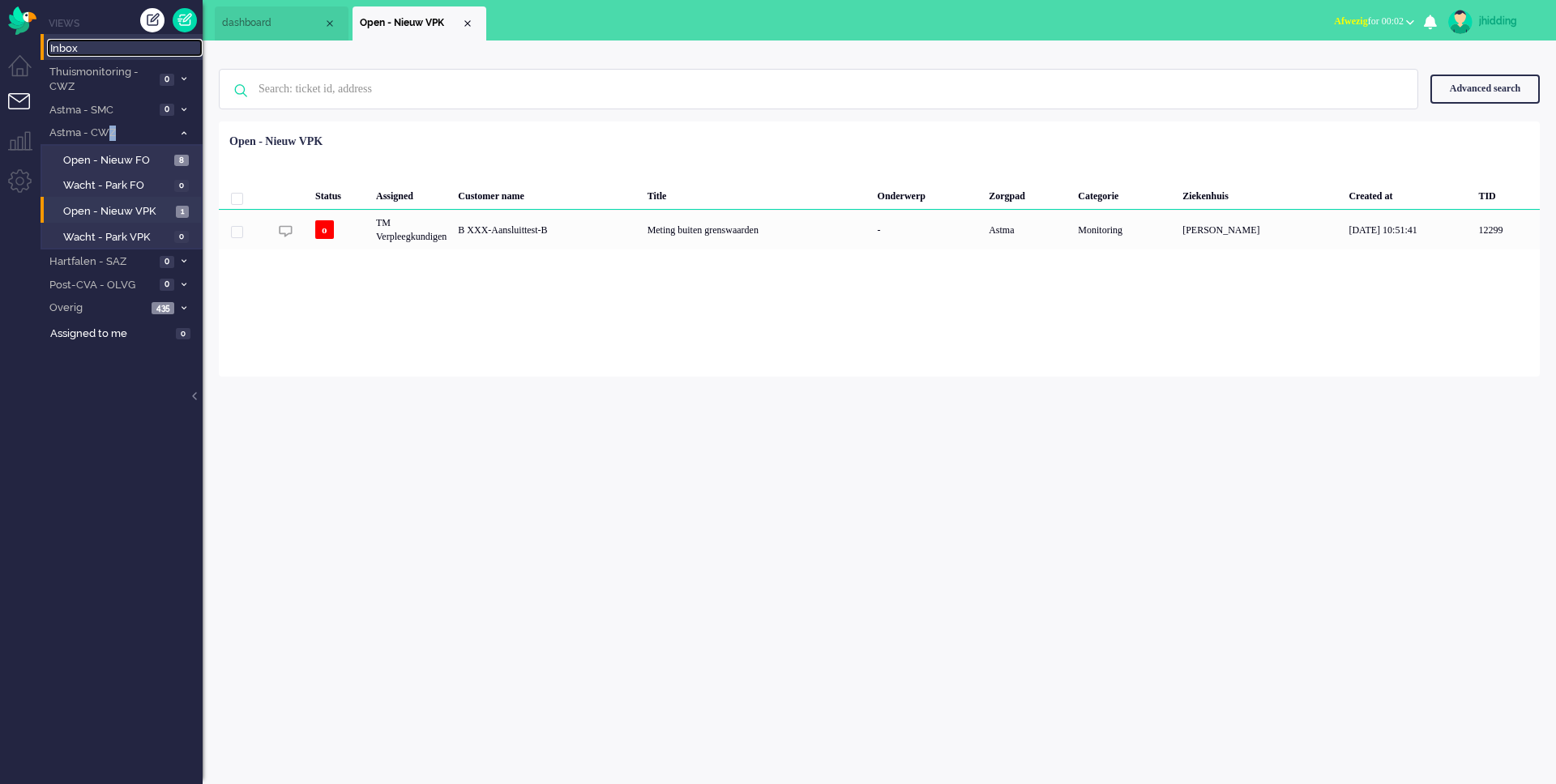
click at [89, 53] on span "Inbox" at bounding box center [126, 49] width 153 height 15
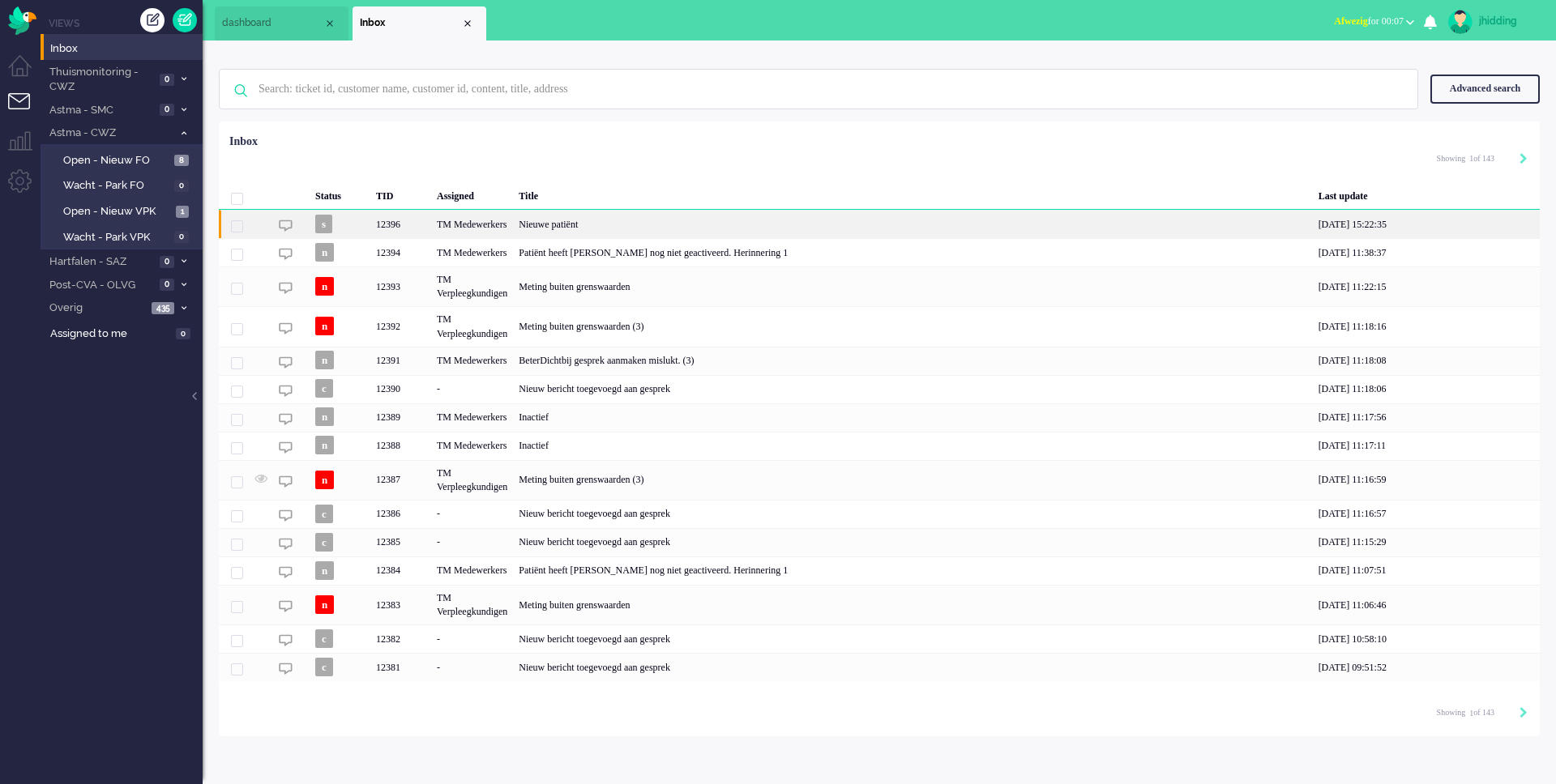
click at [592, 220] on div "Nieuwe patiënt" at bounding box center [912, 224] width 799 height 28
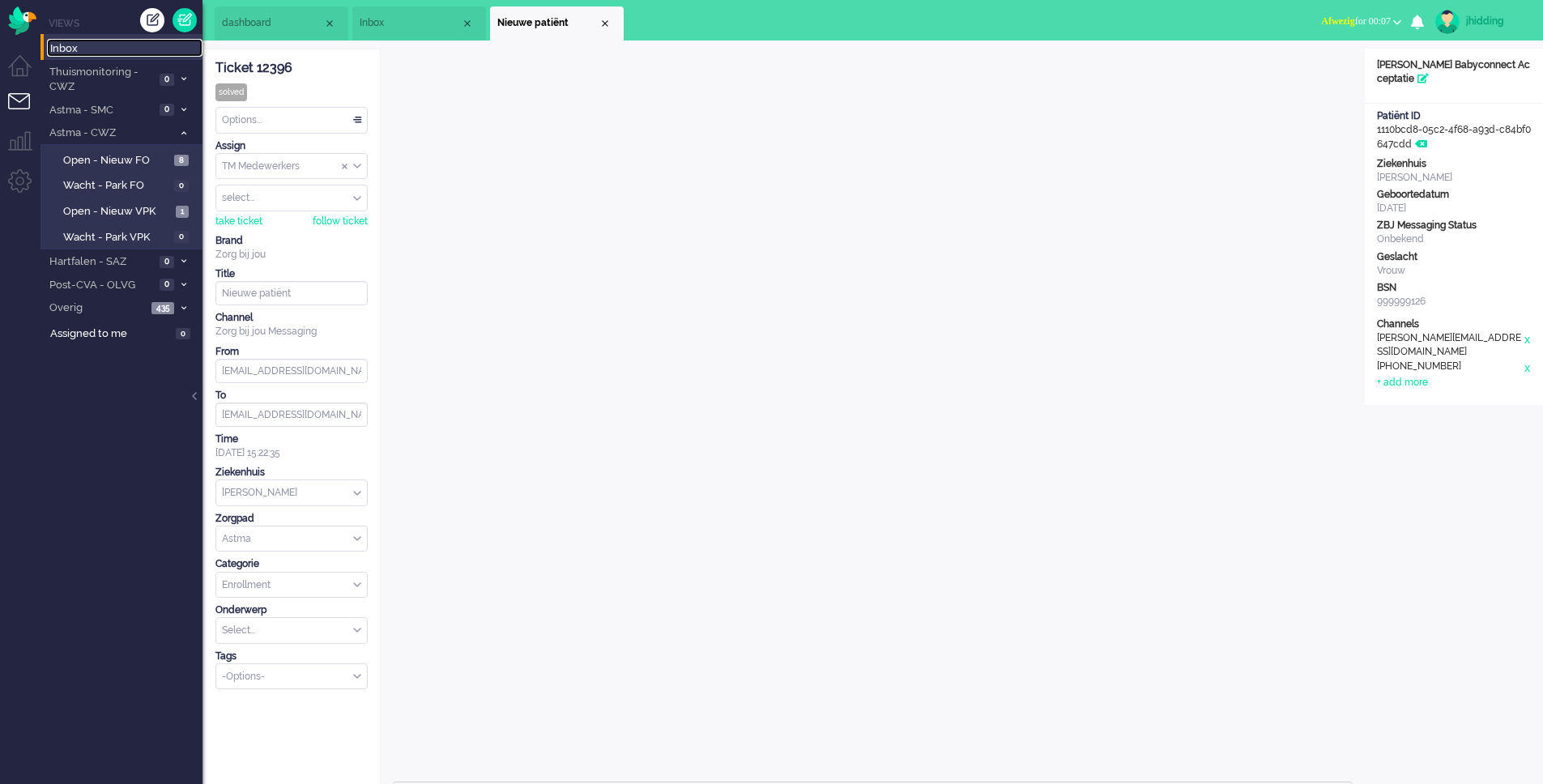
click at [77, 50] on span "Inbox" at bounding box center [126, 49] width 153 height 15
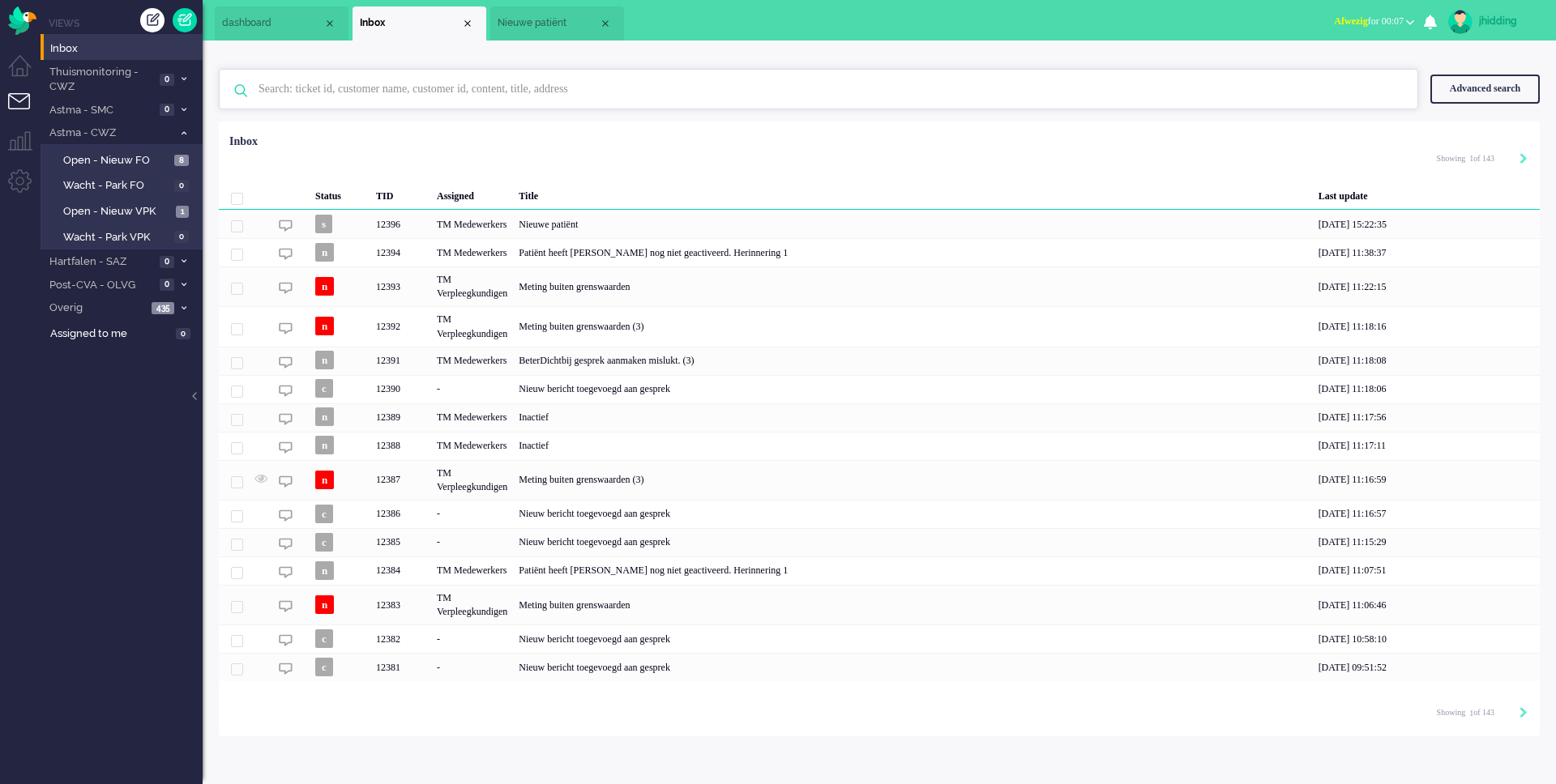
click at [311, 97] on input "text" at bounding box center [821, 89] width 1149 height 39
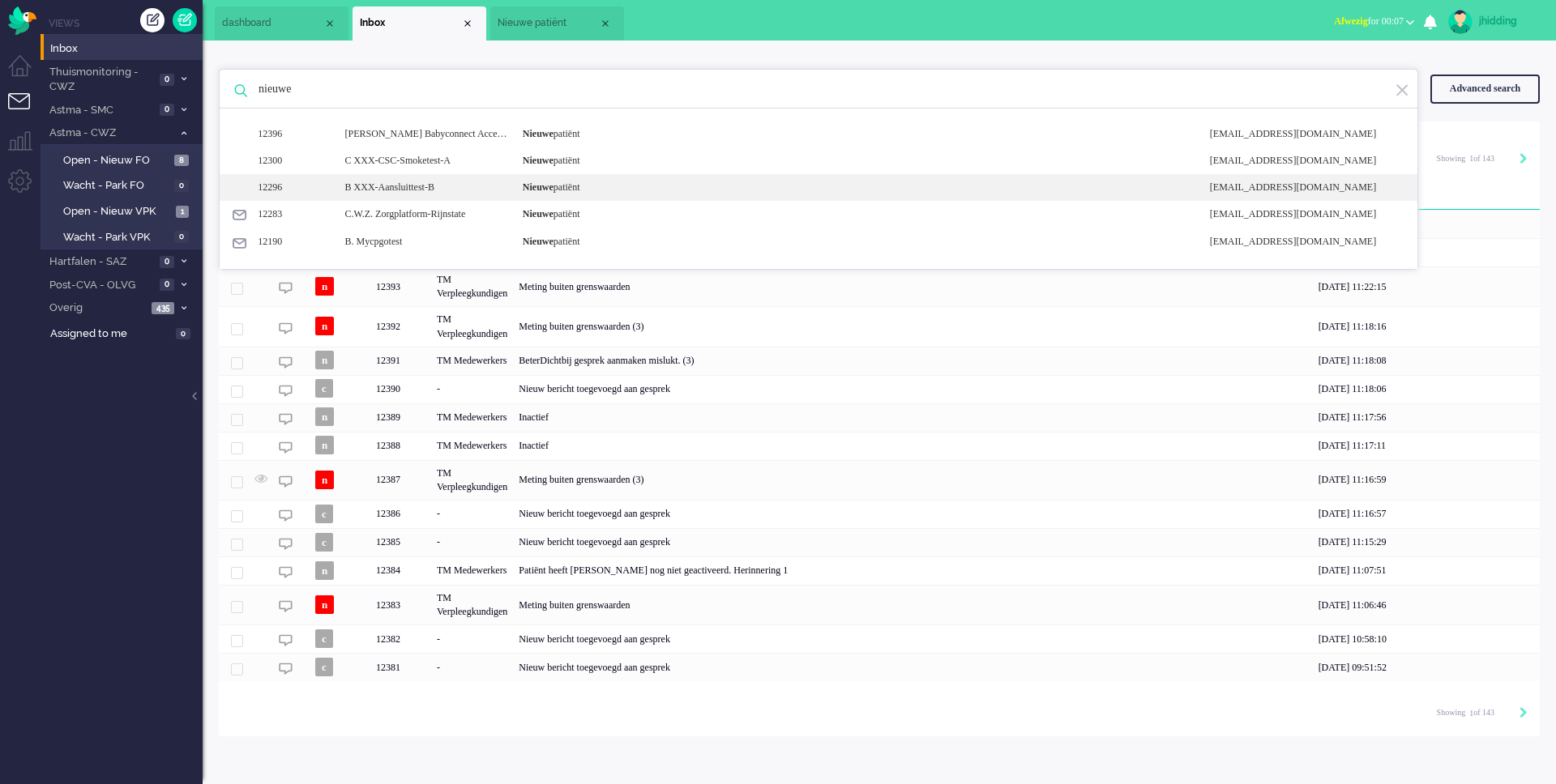
type input "nieuwe"
click at [545, 186] on b "Nieuwe" at bounding box center [538, 186] width 31 height 11
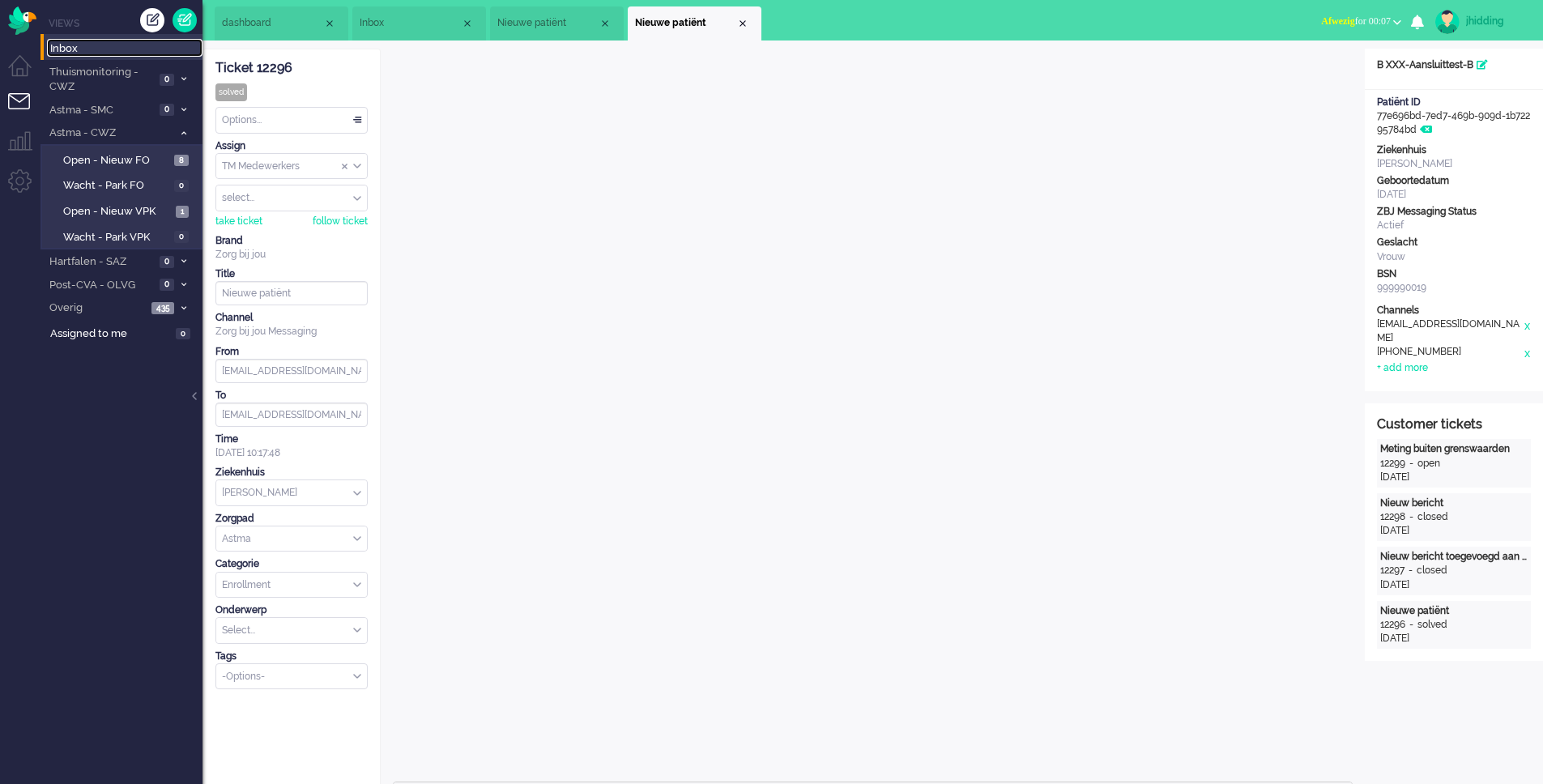
click at [64, 47] on span "Inbox" at bounding box center [126, 49] width 153 height 15
